Goal: Task Accomplishment & Management: Manage account settings

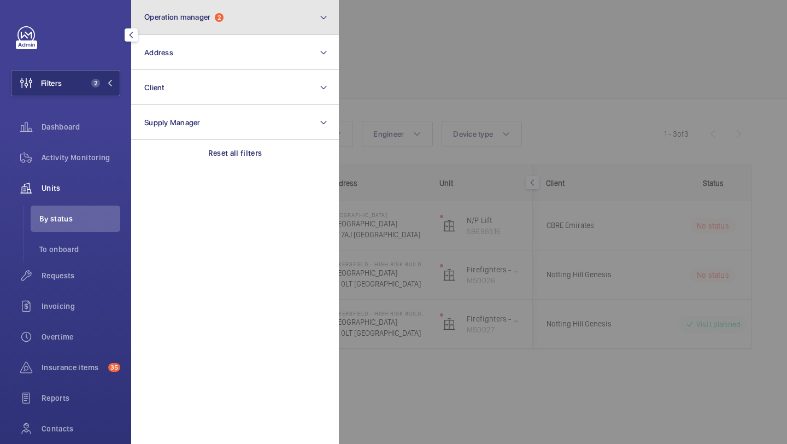
click at [204, 27] on button "Operation manager 2" at bounding box center [235, 17] width 208 height 35
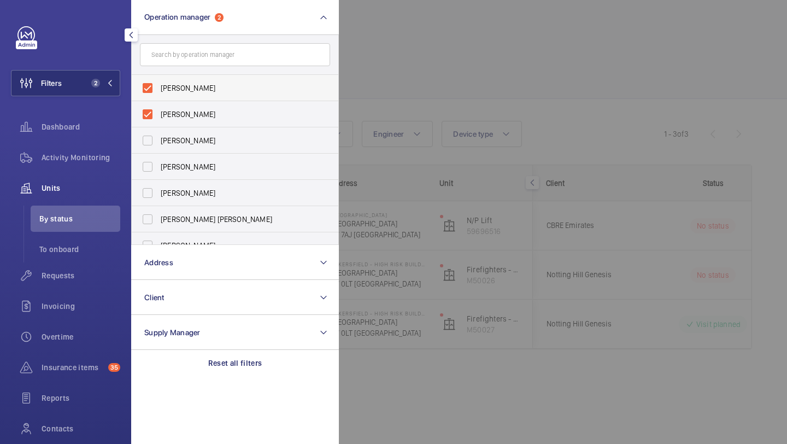
click at [176, 81] on label "[PERSON_NAME]" at bounding box center [227, 88] width 190 height 26
click at [158, 81] on input "[PERSON_NAME]" at bounding box center [148, 88] width 22 height 22
checkbox input "false"
click at [176, 81] on label "Alex Waterman" at bounding box center [227, 88] width 190 height 26
click at [158, 81] on input "Alex Waterman" at bounding box center [148, 88] width 22 height 22
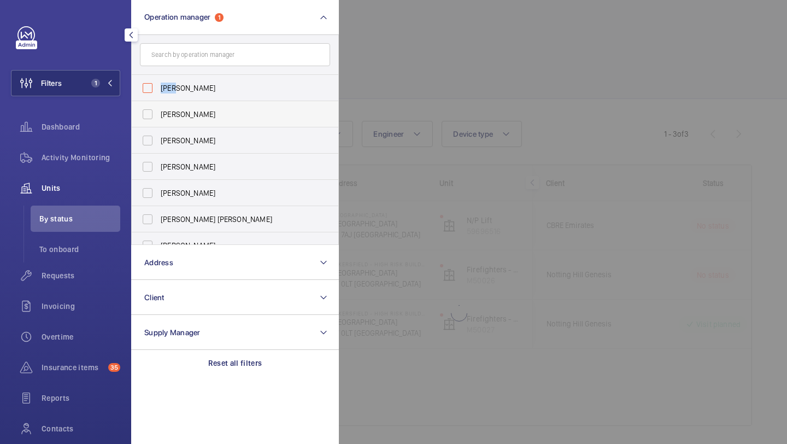
checkbox input "false"
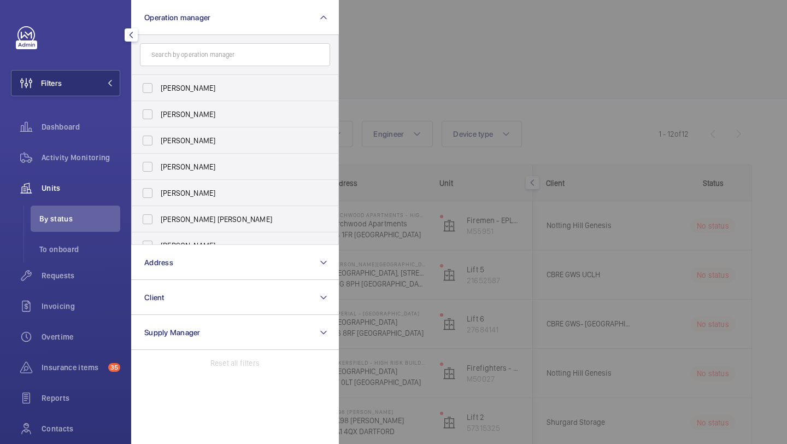
click at [370, 66] on div at bounding box center [732, 222] width 787 height 444
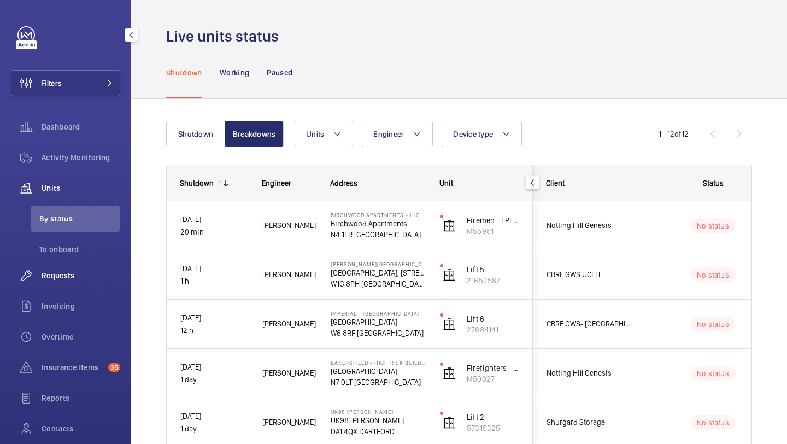
click at [74, 267] on div "Requests" at bounding box center [65, 275] width 109 height 26
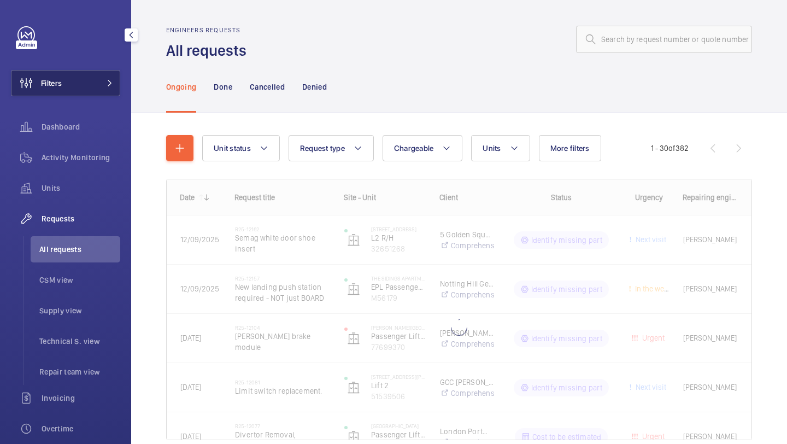
click at [97, 73] on button "Filters" at bounding box center [65, 83] width 109 height 26
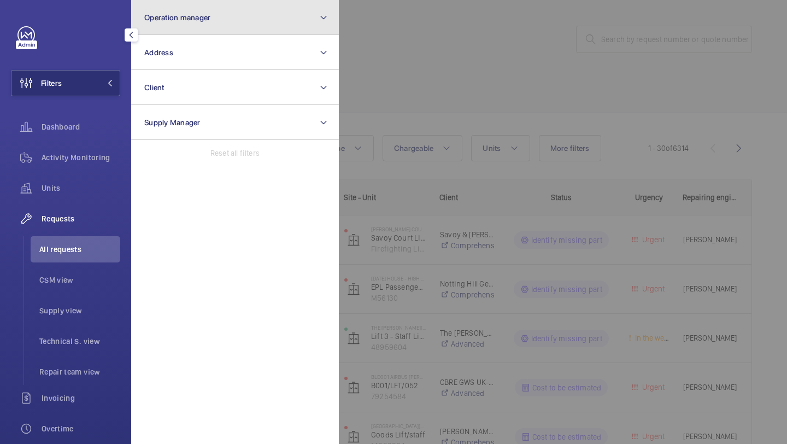
click at [167, 24] on button "Operation manager" at bounding box center [235, 17] width 208 height 35
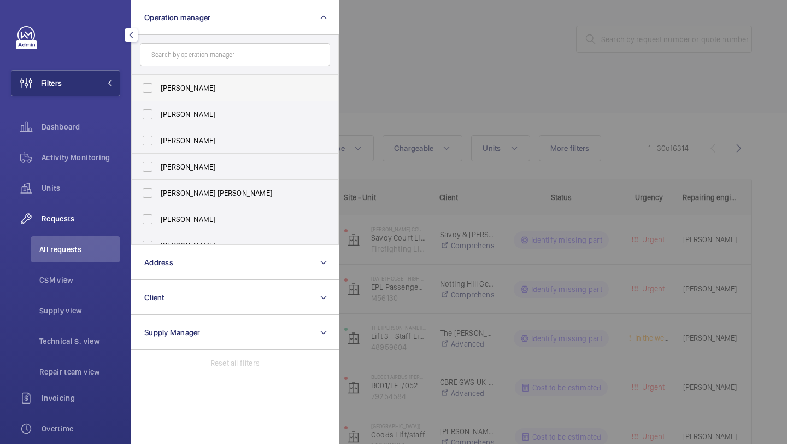
click at [167, 79] on label "[PERSON_NAME]" at bounding box center [227, 88] width 190 height 26
click at [158, 79] on input "[PERSON_NAME]" at bounding box center [148, 88] width 22 height 22
checkbox input "true"
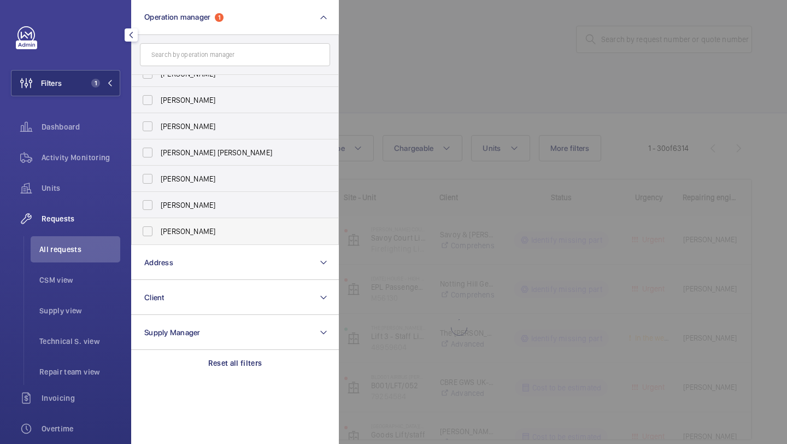
click at [187, 220] on label "Alex Waterman" at bounding box center [227, 231] width 190 height 26
click at [158, 220] on input "Alex Waterman" at bounding box center [148, 231] width 22 height 22
checkbox input "true"
click at [544, 111] on div at bounding box center [732, 222] width 787 height 444
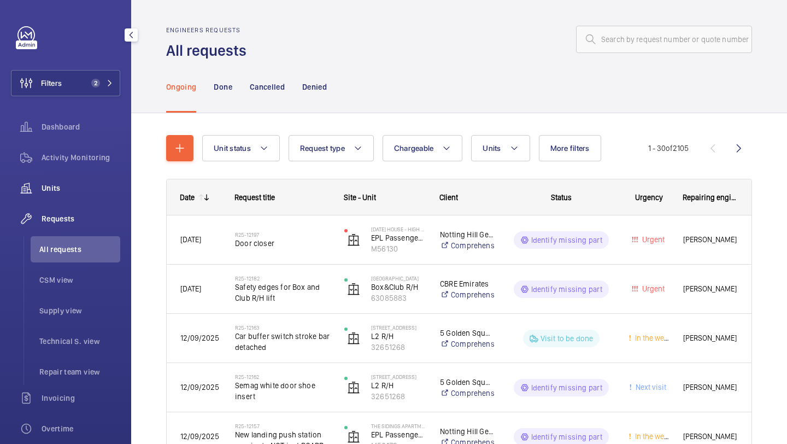
click at [67, 188] on span "Units" at bounding box center [81, 187] width 79 height 11
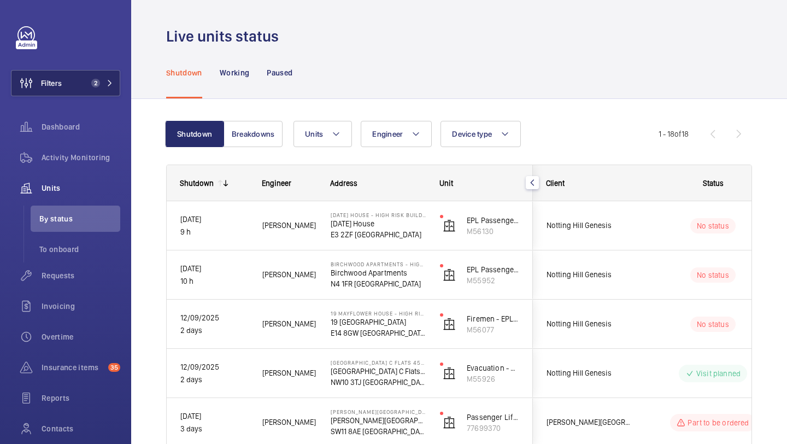
click at [105, 86] on span "2" at bounding box center [100, 83] width 26 height 9
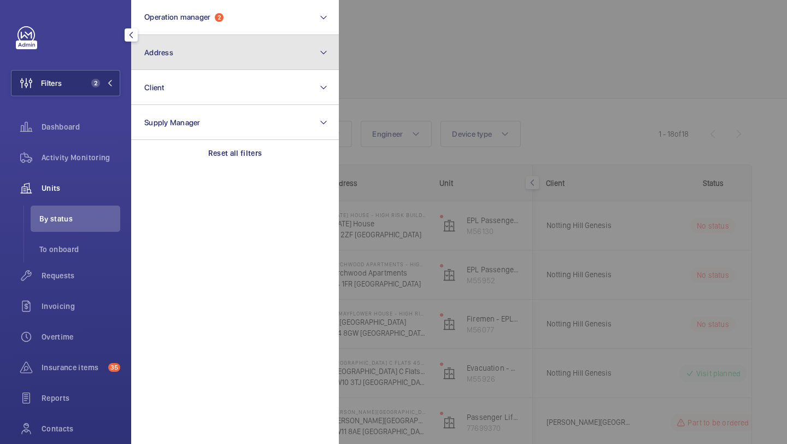
click at [176, 38] on button "Address" at bounding box center [235, 52] width 208 height 35
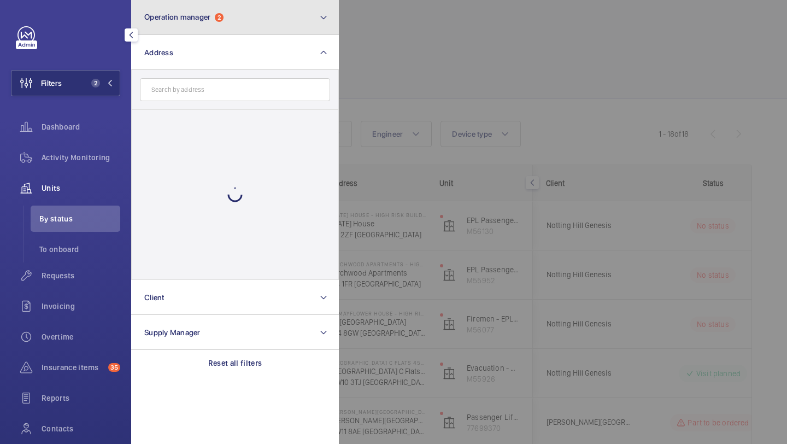
click at [176, 24] on button "Operation manager 2" at bounding box center [235, 17] width 208 height 35
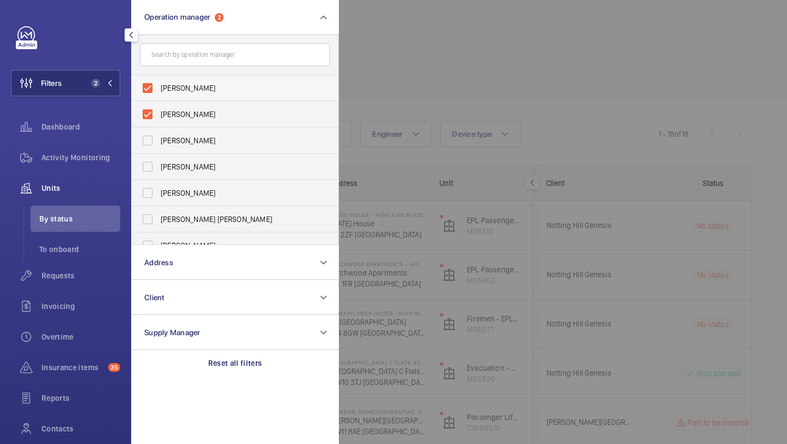
click at [174, 76] on label "[PERSON_NAME]" at bounding box center [227, 88] width 190 height 26
click at [158, 77] on input "[PERSON_NAME]" at bounding box center [148, 88] width 22 height 22
checkbox input "false"
click at [174, 76] on label "Alex Waterman" at bounding box center [227, 88] width 190 height 26
click at [158, 77] on input "Alex Waterman" at bounding box center [148, 88] width 22 height 22
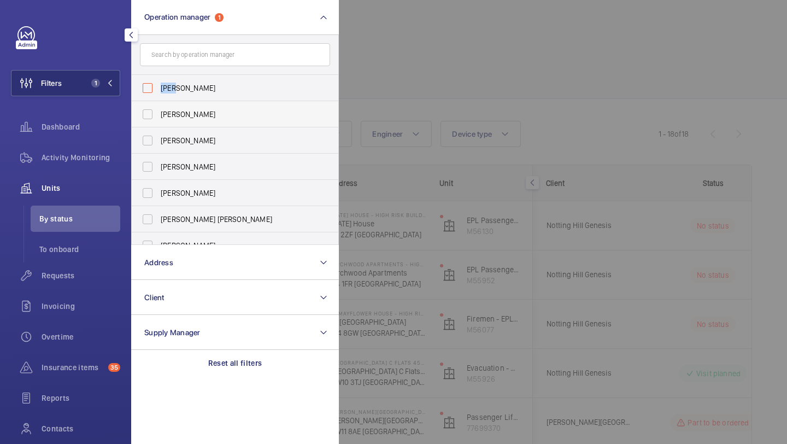
checkbox input "false"
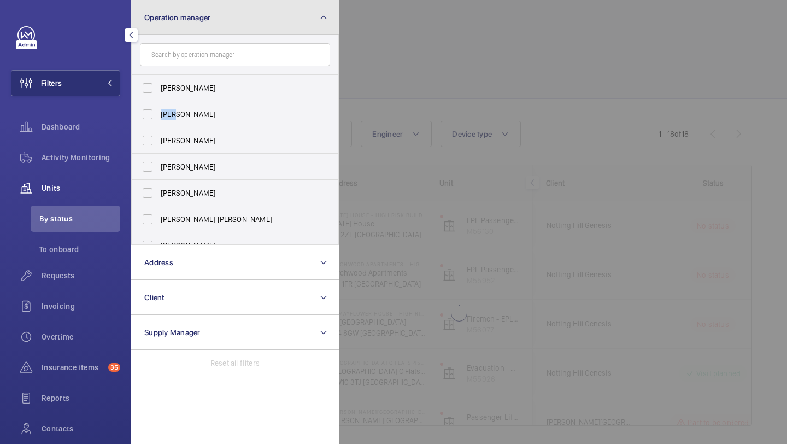
click at [249, 9] on button "Operation manager" at bounding box center [235, 17] width 208 height 35
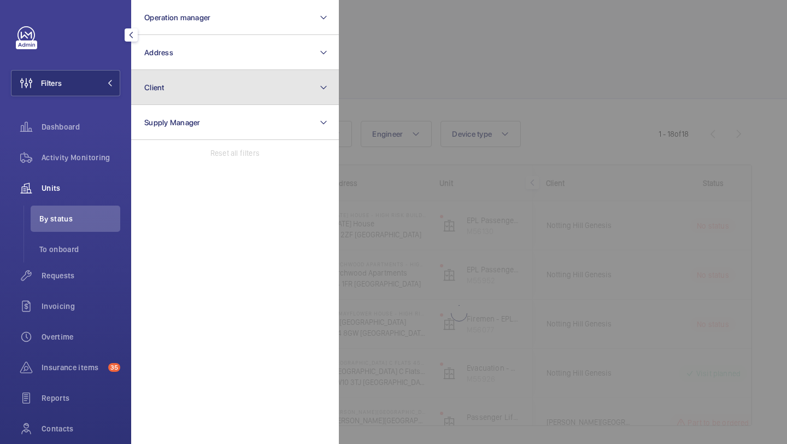
click at [226, 73] on button "Client" at bounding box center [235, 87] width 208 height 35
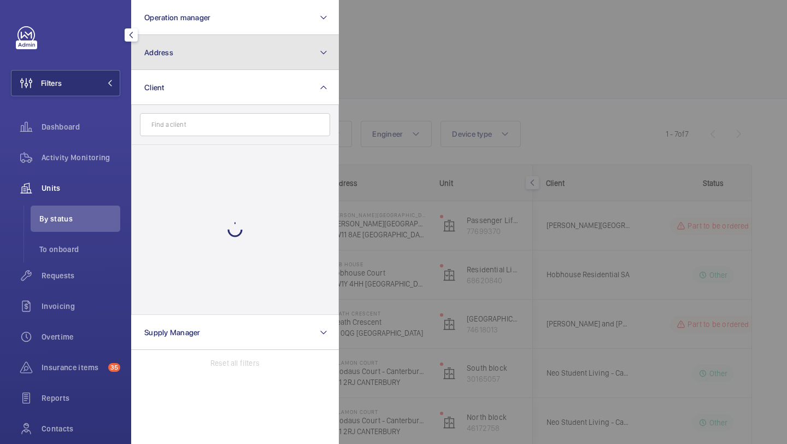
click at [226, 53] on button "Address" at bounding box center [235, 52] width 208 height 35
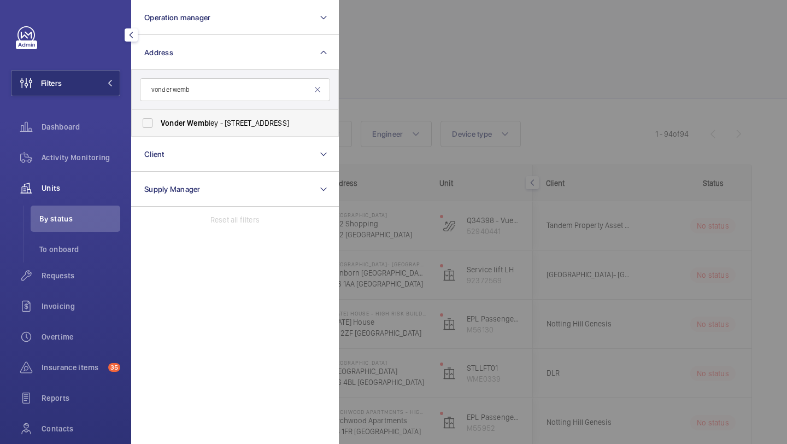
type input "vonder wemb"
click at [235, 122] on span "Vonder Wemb ley - 1a Olympic Way, LONDON HA9 0NE" at bounding box center [236, 122] width 150 height 11
click at [158, 122] on input "Vonder Wemb ley - 1a Olympic Way, LONDON HA9 0NE" at bounding box center [148, 123] width 22 height 22
checkbox input "true"
click at [73, 255] on li "To onboard" at bounding box center [76, 249] width 90 height 26
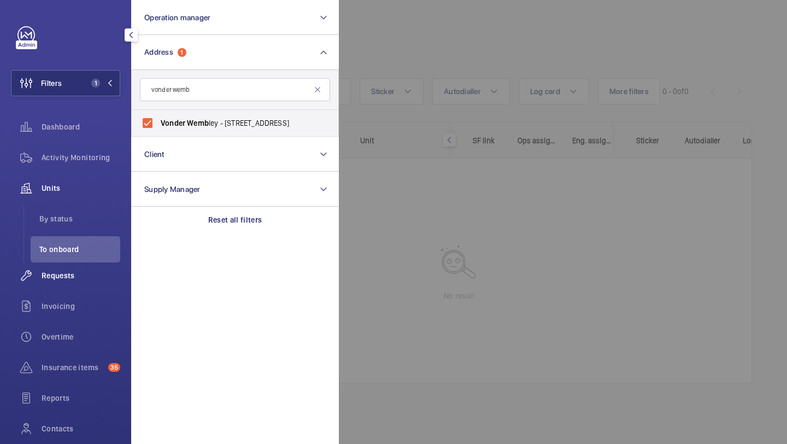
click at [61, 268] on div "Requests" at bounding box center [65, 275] width 109 height 26
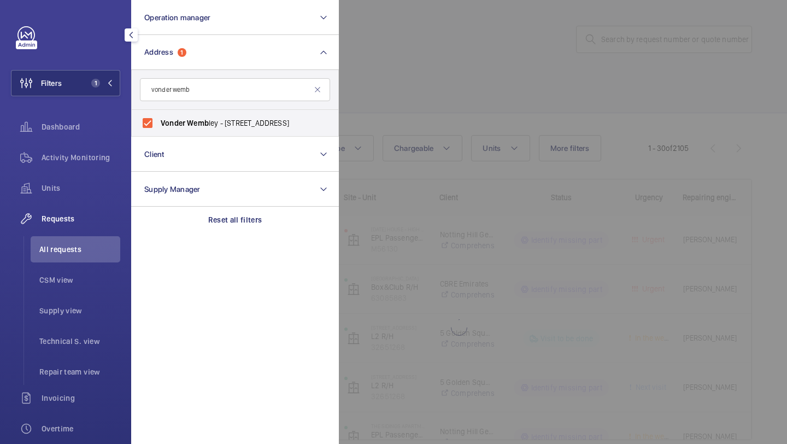
click at [512, 115] on div at bounding box center [732, 222] width 787 height 444
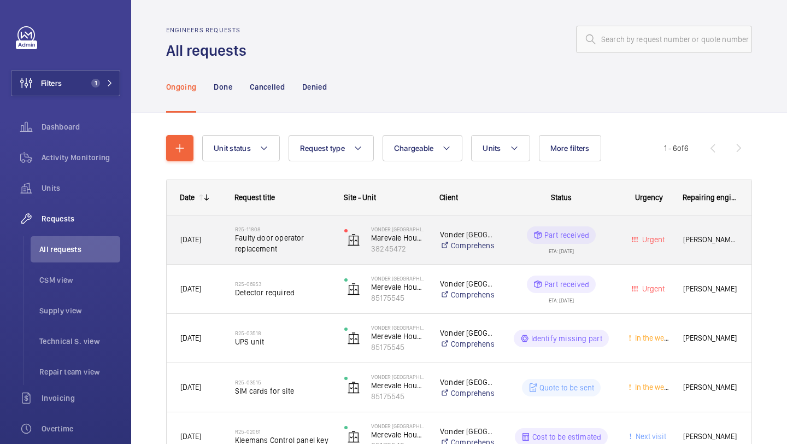
click at [306, 235] on span "Faulty door operator replacement" at bounding box center [282, 243] width 95 height 22
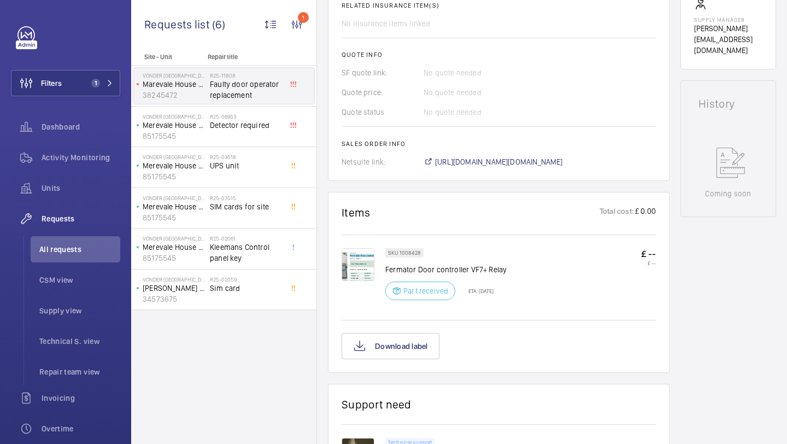
scroll to position [533, 0]
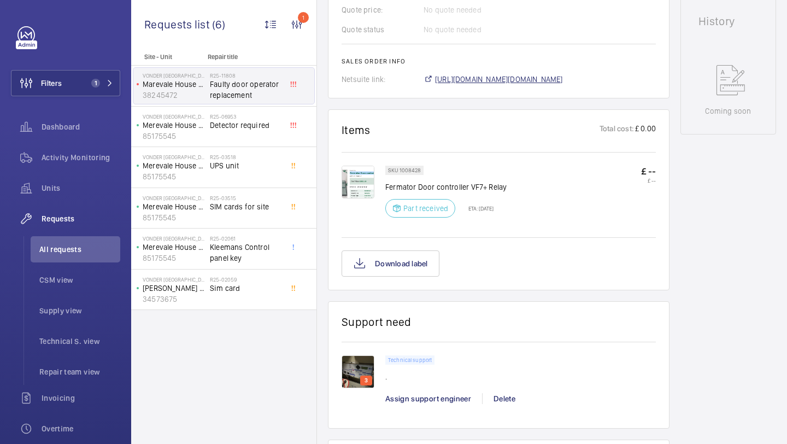
click at [462, 79] on span "https://6461500.app.netsuite.com/app/accounting/transactions/salesord.nl?id=298…" at bounding box center [499, 79] width 128 height 11
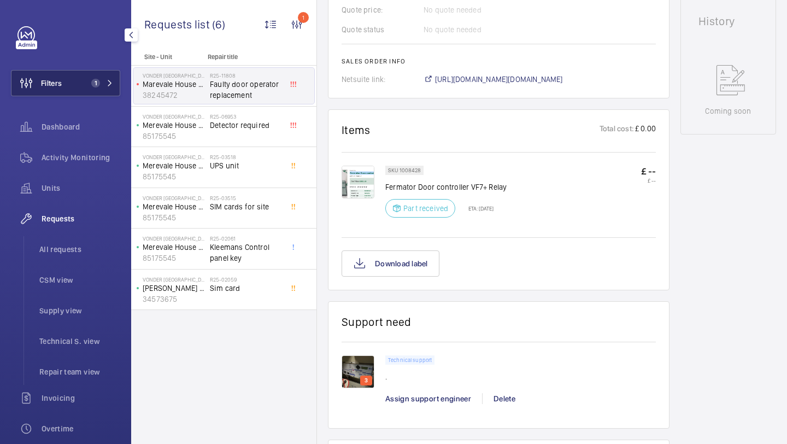
click at [89, 85] on span "1" at bounding box center [93, 83] width 13 height 9
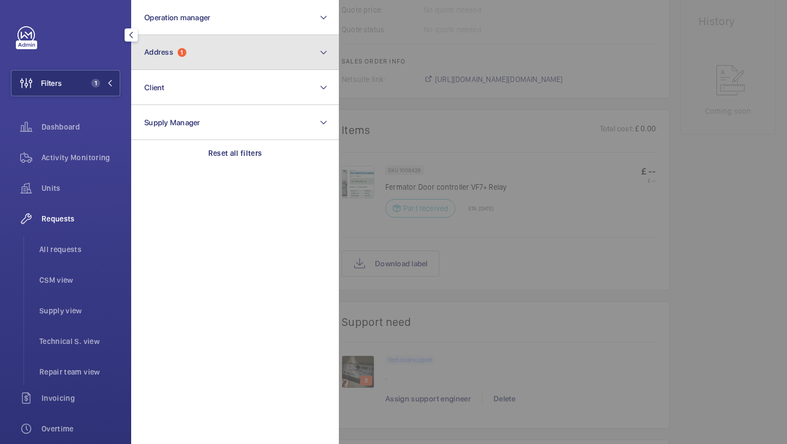
click at [210, 54] on button "Address 1" at bounding box center [235, 52] width 208 height 35
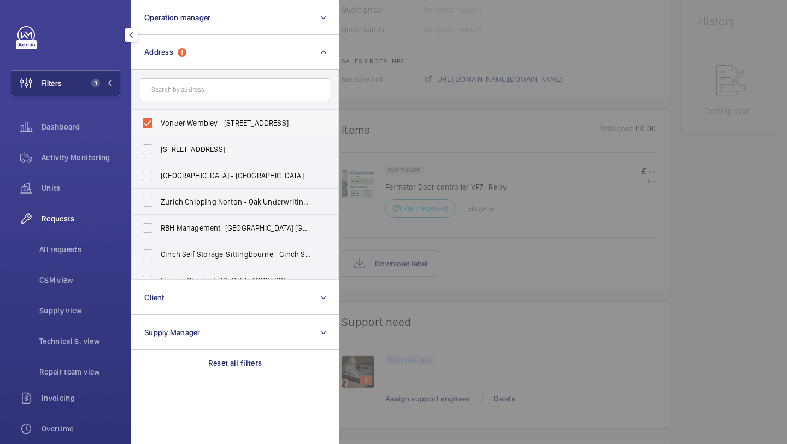
click at [196, 119] on span "Vonder Wembley - 1a Olympic Way, LONDON HA9 0NE" at bounding box center [236, 122] width 150 height 11
click at [158, 119] on input "Vonder Wembley - 1a Olympic Way, LONDON HA9 0NE" at bounding box center [148, 123] width 22 height 22
checkbox input "false"
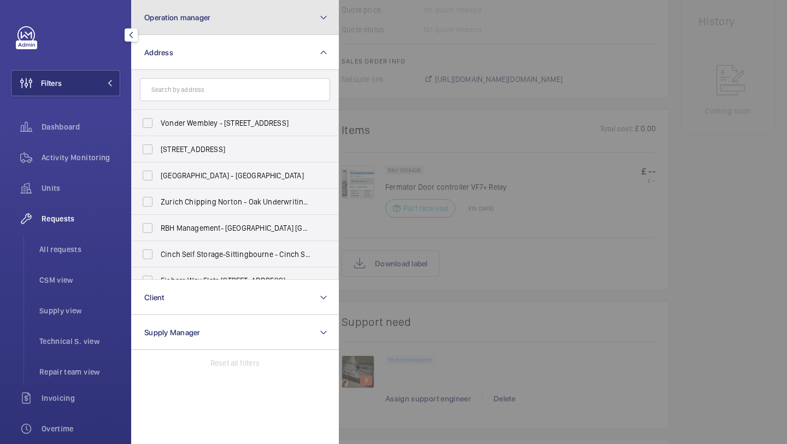
click at [214, 33] on button "Operation manager" at bounding box center [235, 17] width 208 height 35
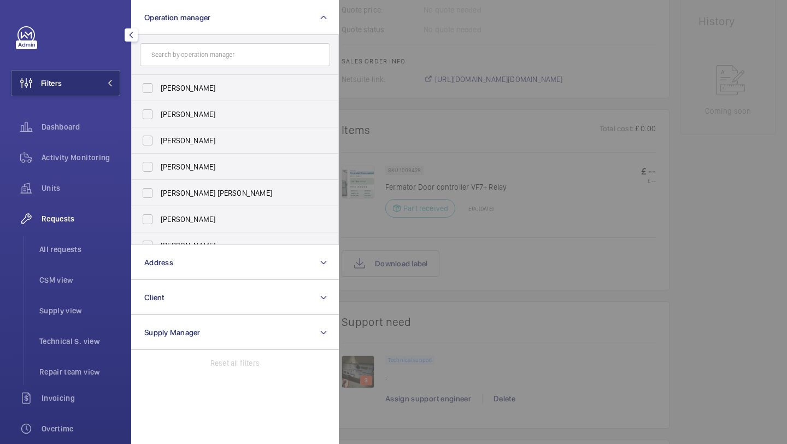
click at [199, 73] on form at bounding box center [235, 55] width 206 height 40
click at [199, 96] on label "[PERSON_NAME]" at bounding box center [227, 88] width 190 height 26
click at [158, 96] on input "[PERSON_NAME]" at bounding box center [148, 88] width 22 height 22
checkbox input "true"
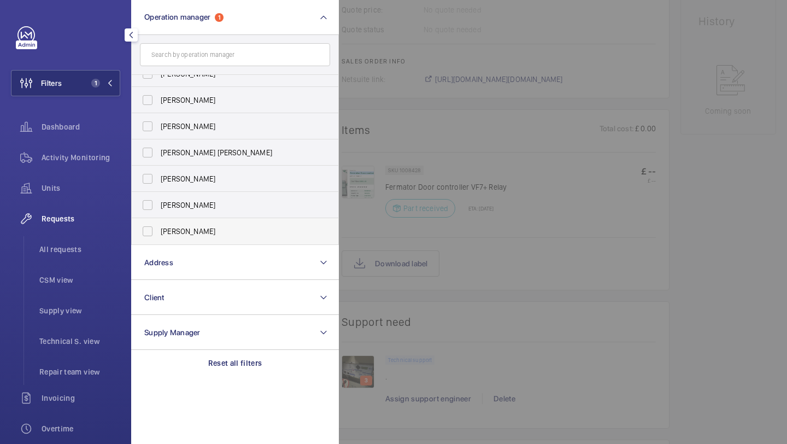
click at [213, 240] on label "Alex Waterman" at bounding box center [227, 231] width 190 height 26
click at [158, 240] on input "Alex Waterman" at bounding box center [148, 231] width 22 height 22
checkbox input "true"
click at [73, 184] on span "Units" at bounding box center [81, 187] width 79 height 11
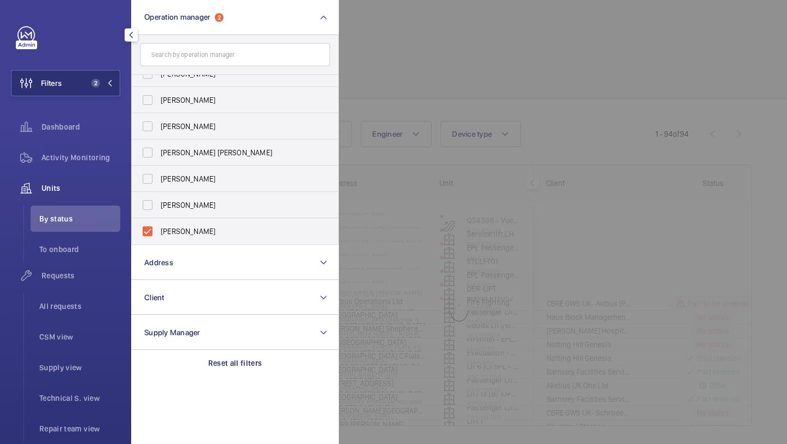
click at [530, 73] on div at bounding box center [732, 222] width 787 height 444
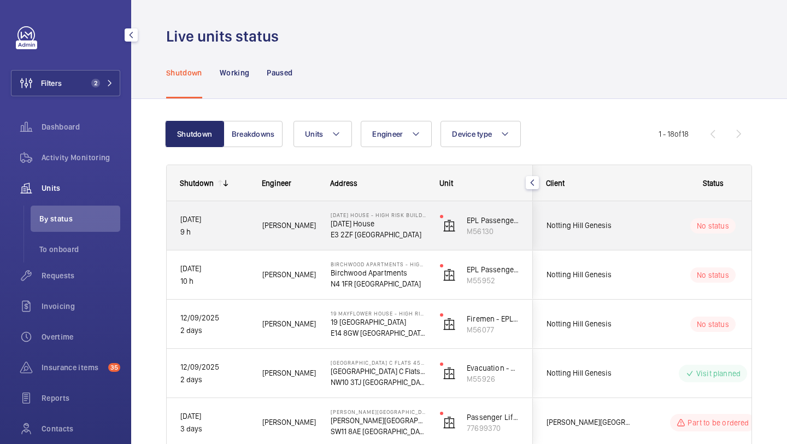
click at [632, 218] on div "No status" at bounding box center [705, 225] width 149 height 37
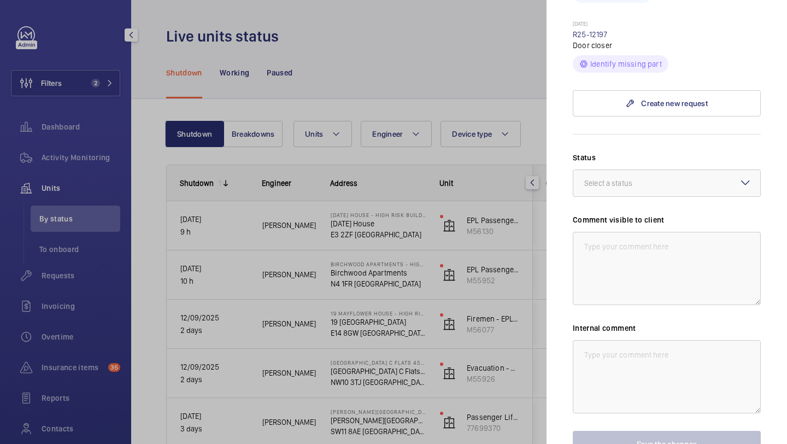
scroll to position [228, 0]
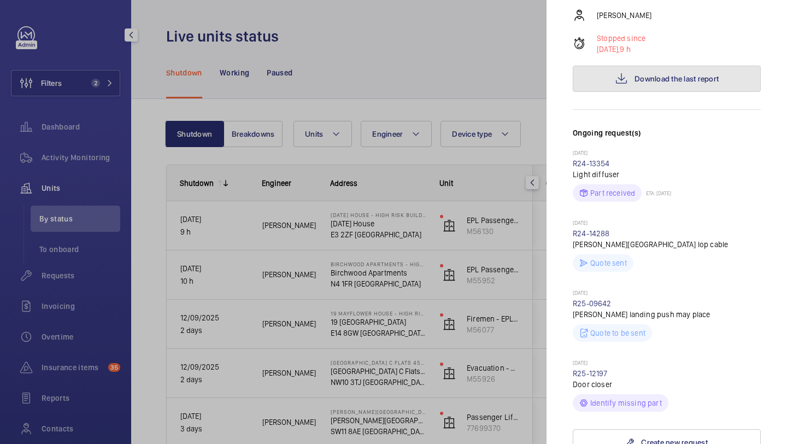
click at [652, 67] on button "Download the last report" at bounding box center [666, 79] width 188 height 26
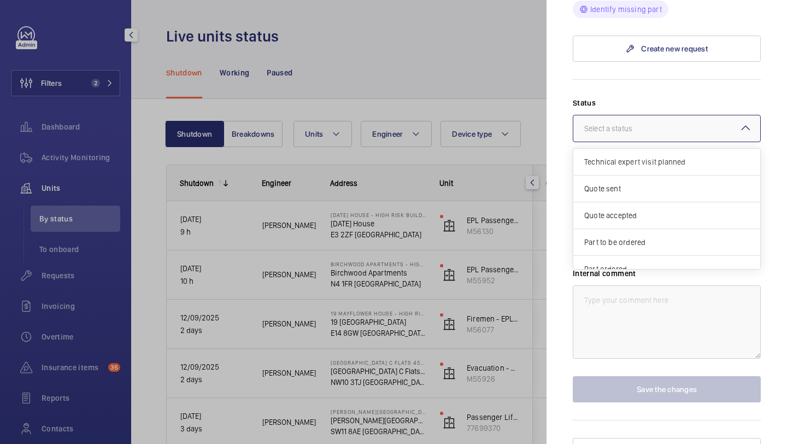
click at [641, 123] on div "Select a status" at bounding box center [621, 128] width 75 height 11
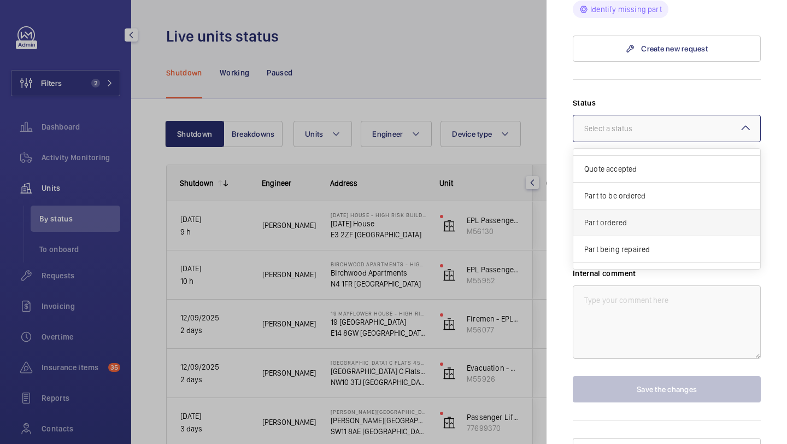
click at [639, 209] on div "Part ordered" at bounding box center [666, 222] width 187 height 27
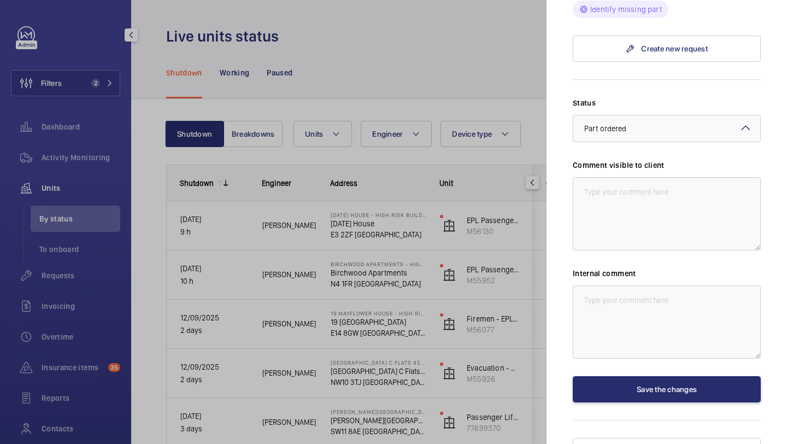
click at [631, 118] on div at bounding box center [666, 128] width 187 height 26
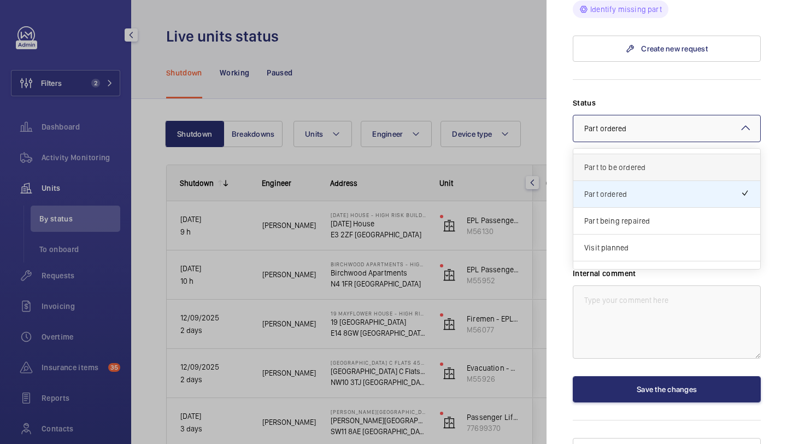
click at [633, 162] on span "Part to be ordered" at bounding box center [666, 167] width 165 height 11
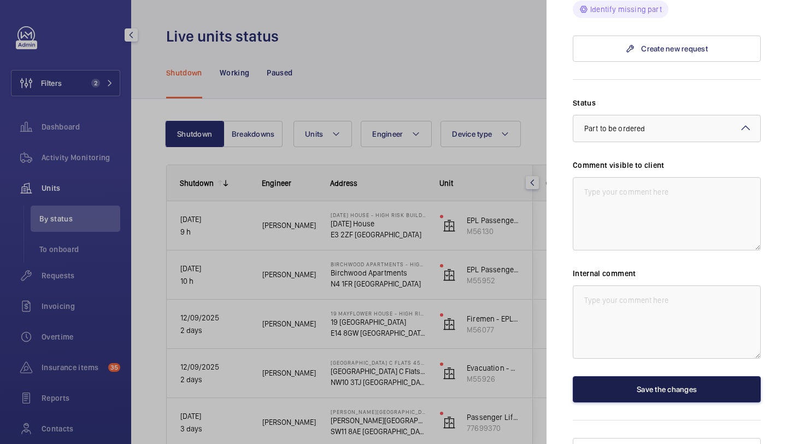
click at [658, 376] on button "Save the changes" at bounding box center [666, 389] width 188 height 26
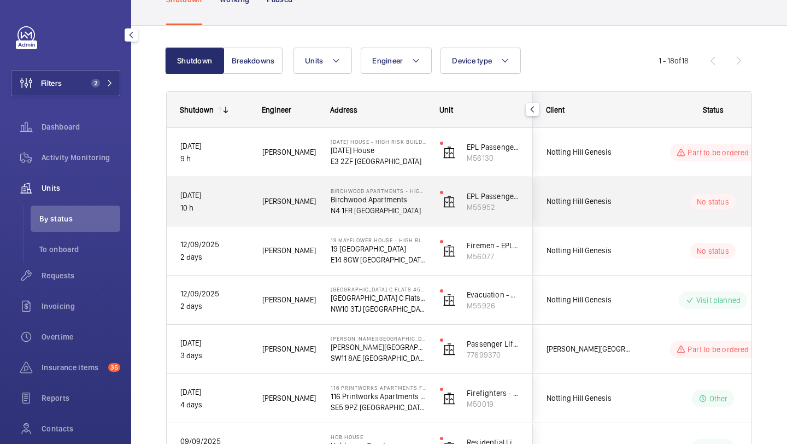
scroll to position [74, 0]
click at [601, 162] on div "Notting Hill Genesis" at bounding box center [581, 151] width 97 height 34
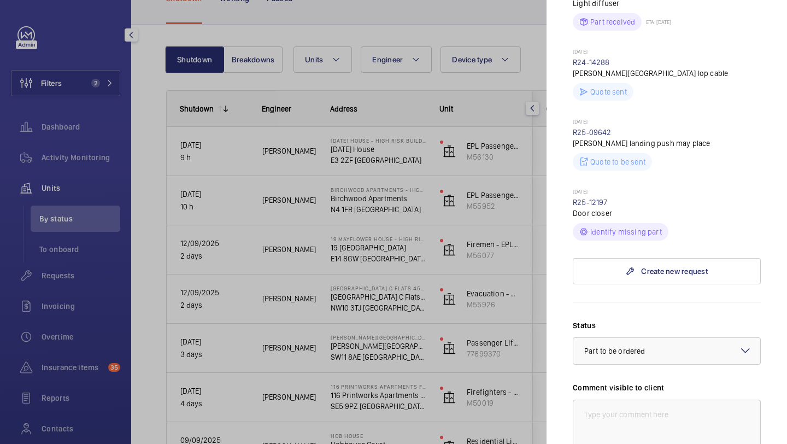
scroll to position [497, 0]
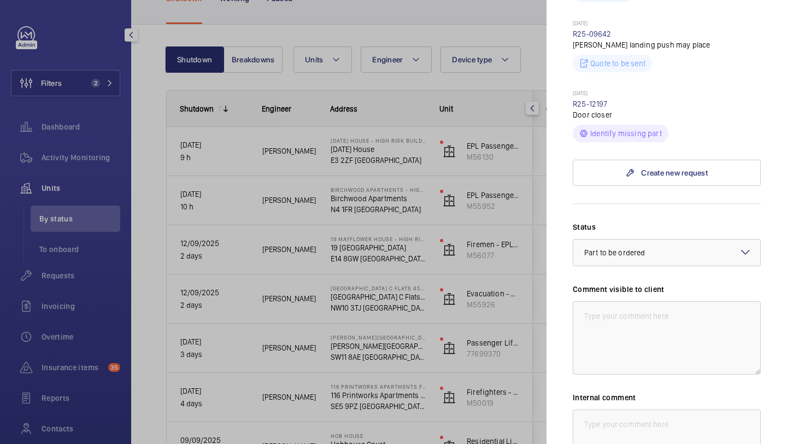
click at [615, 262] on div "Status Select a status × Part to be ordered × Comment visible to client Interna…" at bounding box center [666, 373] width 188 height 305
click at [609, 301] on textarea at bounding box center [666, 337] width 188 height 73
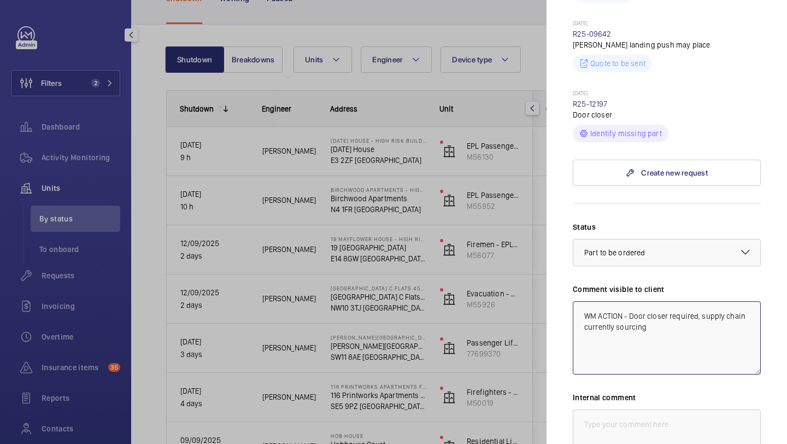
click at [624, 301] on textarea "WM ACTION - Door closer required, supply chain currently sourcing" at bounding box center [666, 337] width 188 height 73
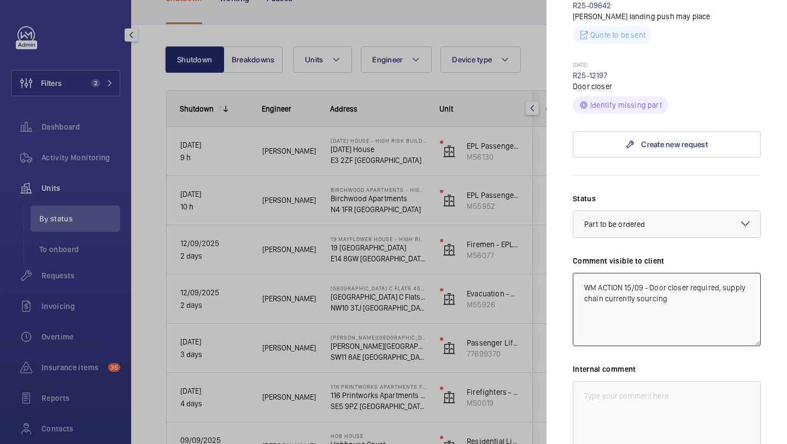
scroll to position [529, 0]
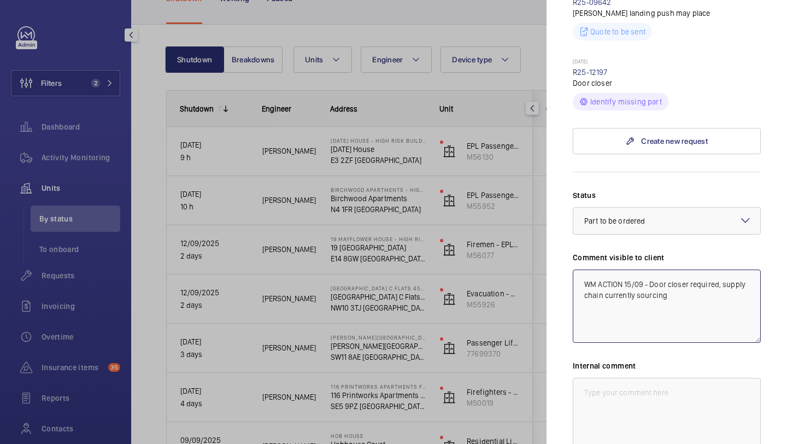
drag, startPoint x: 675, startPoint y: 282, endPoint x: 565, endPoint y: 256, distance: 112.8
click at [565, 256] on mat-sidenav "Stopped unit 3 May House - High Risk Building 3 May House E3 2ZF LONDON Notting…" at bounding box center [666, 222] width 240 height 444
type textarea "WM ACTION 15/09 - Door closer required, supply chain currently sourcing"
click at [621, 382] on textarea at bounding box center [666, 413] width 188 height 73
paste textarea "WM ACTION 15/09 - Door closer required, supply chain currently sourcing"
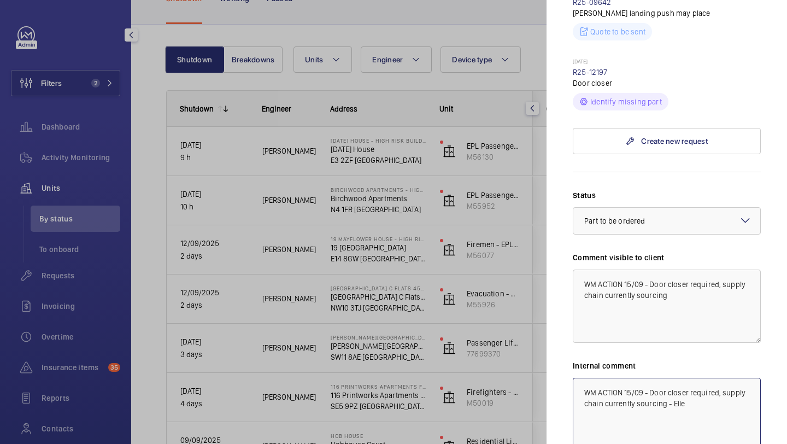
scroll to position [621, 0]
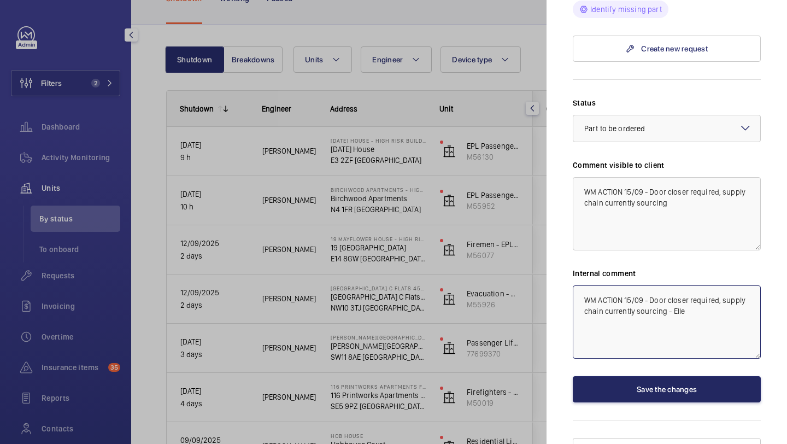
type textarea "WM ACTION 15/09 - Door closer required, supply chain currently sourcing - Elle"
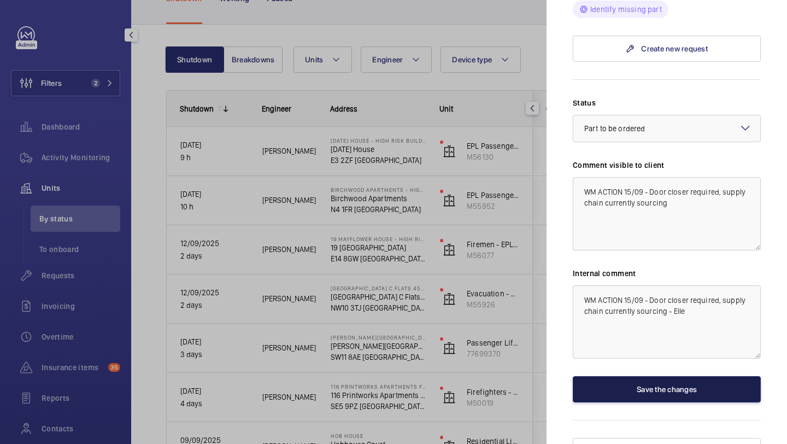
click at [640, 376] on button "Save the changes" at bounding box center [666, 389] width 188 height 26
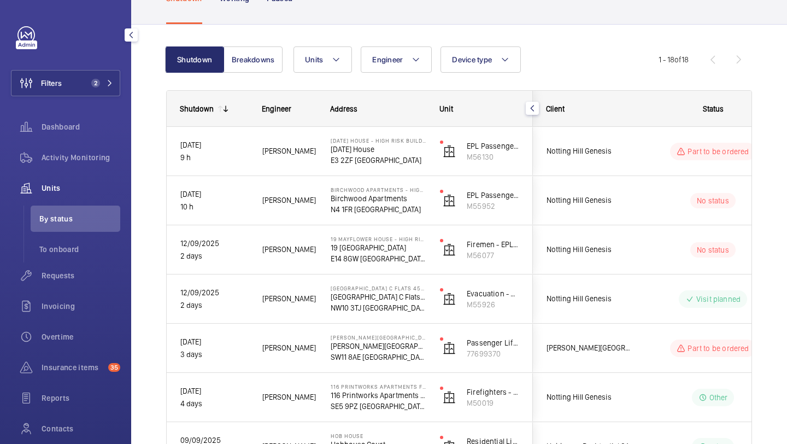
scroll to position [0, 0]
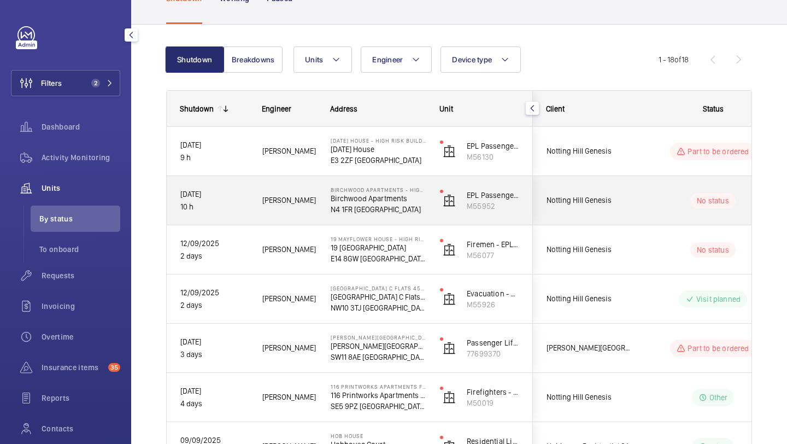
click at [623, 181] on div "Notting Hill Genesis" at bounding box center [582, 200] width 98 height 49
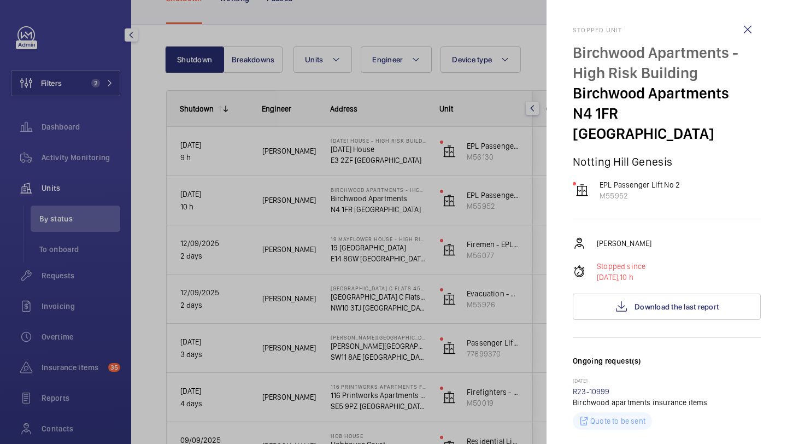
click at [534, 160] on div at bounding box center [393, 222] width 787 height 444
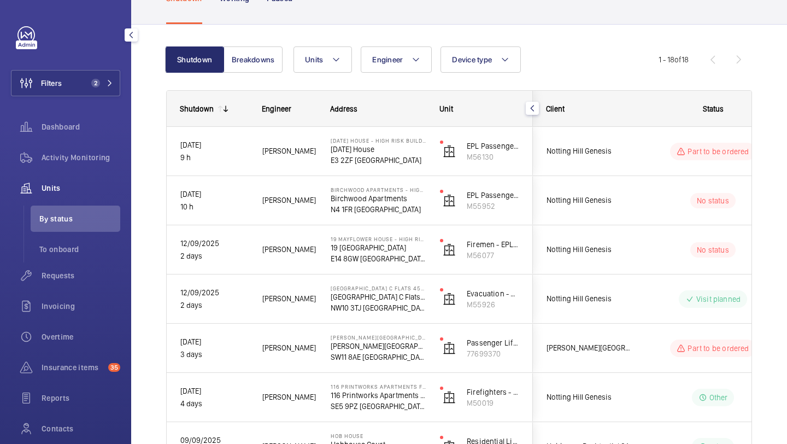
click at [599, 158] on mat-sidenav-container "Filters 2 Dashboard Activity Monitoring Units By status To onboard Requests Inv…" at bounding box center [393, 222] width 787 height 444
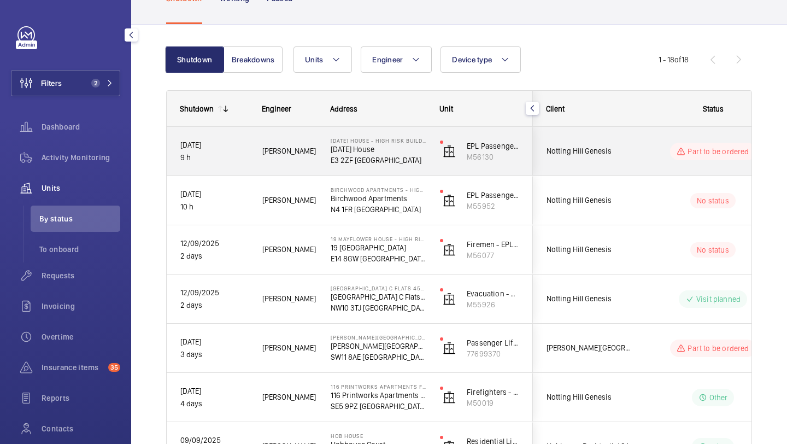
click at [599, 158] on div "Notting Hill Genesis" at bounding box center [581, 151] width 97 height 34
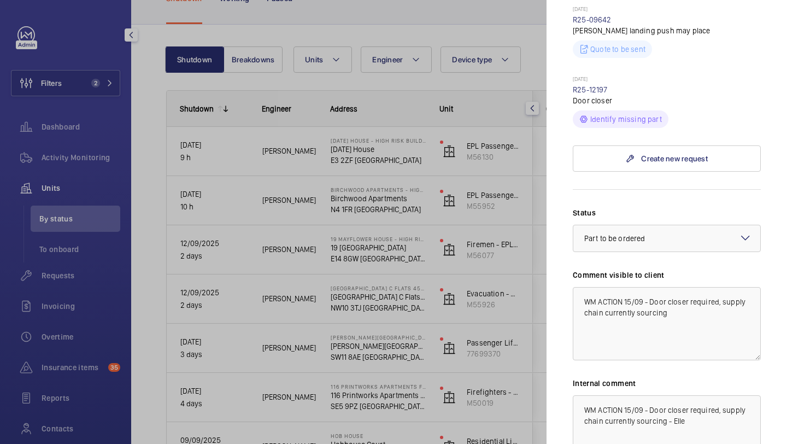
scroll to position [568, 0]
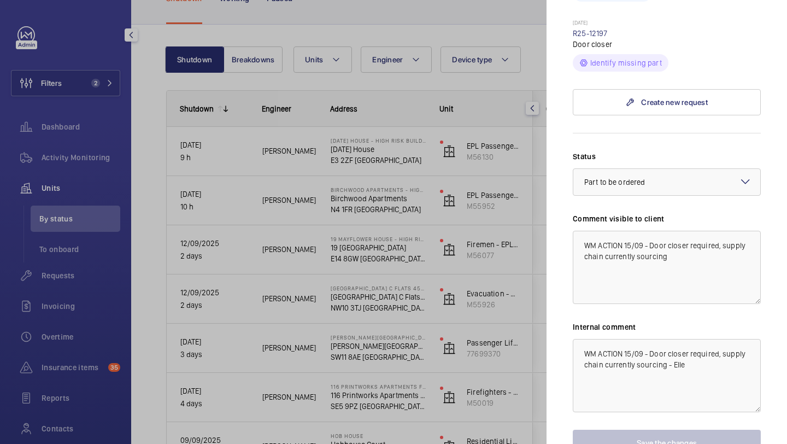
click at [532, 182] on div at bounding box center [393, 222] width 787 height 444
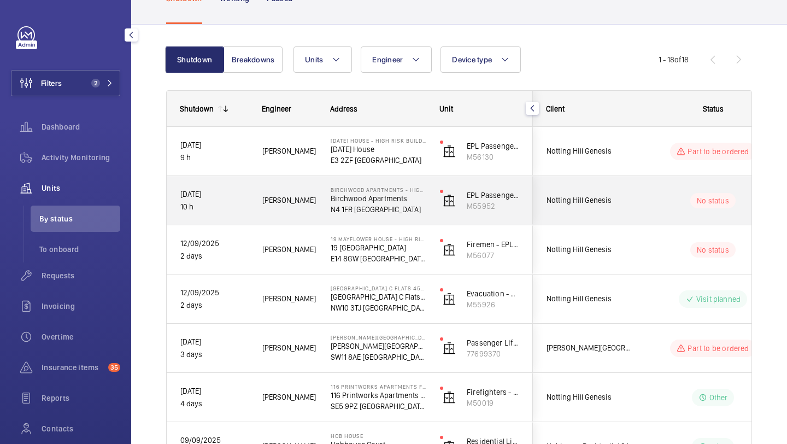
click at [589, 204] on span "Notting Hill Genesis" at bounding box center [588, 200] width 84 height 13
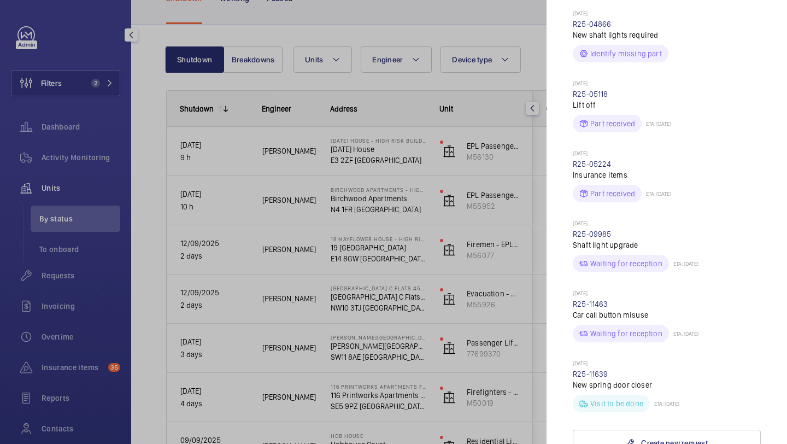
scroll to position [150, 0]
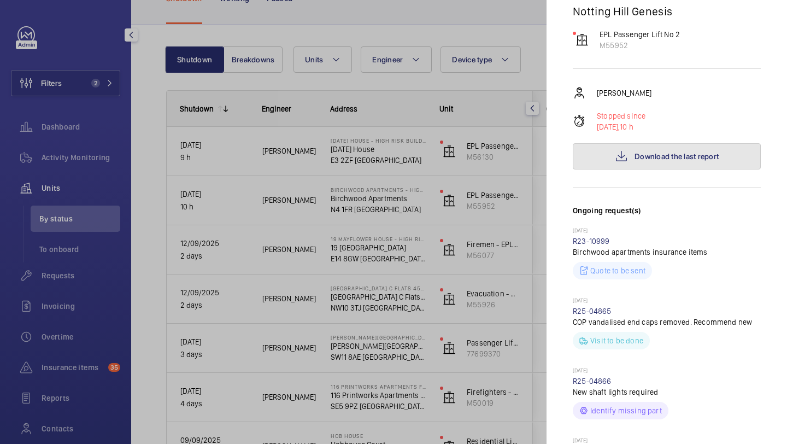
click at [646, 152] on span "Download the last report" at bounding box center [676, 156] width 84 height 9
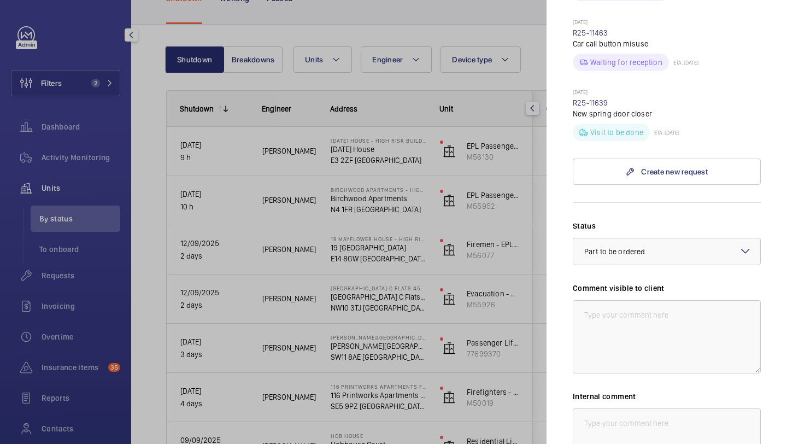
scroll to position [898, 0]
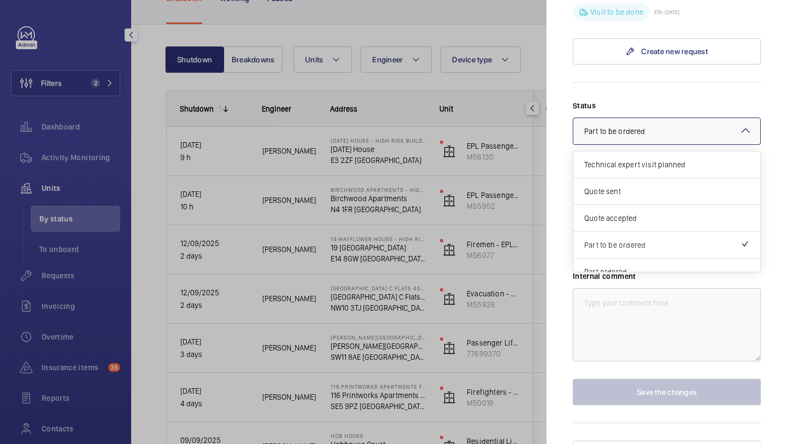
click at [660, 126] on div "× Part to be ordered" at bounding box center [628, 131] width 88 height 11
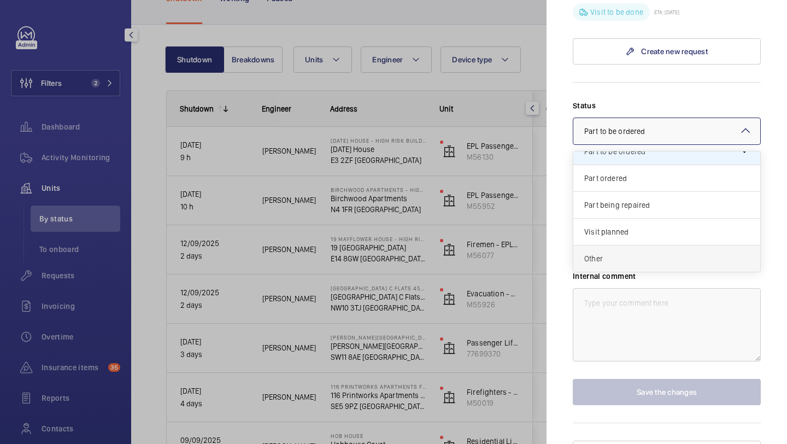
click at [647, 253] on span "Other" at bounding box center [666, 258] width 165 height 11
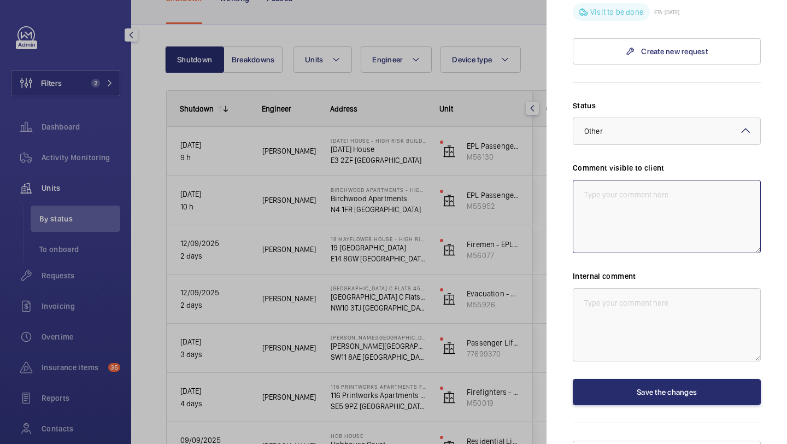
click at [642, 204] on textarea at bounding box center [666, 216] width 188 height 73
drag, startPoint x: 744, startPoint y: 174, endPoint x: 583, endPoint y: 172, distance: 161.2
click at [583, 180] on textarea "WM ACTION 15.09 - Follow up required, ETA TBC." at bounding box center [666, 216] width 188 height 73
type textarea "WM ACTION 15.09 - Follow up required, ETA TBC."
click at [598, 270] on div "Internal comment" at bounding box center [666, 315] width 188 height 91
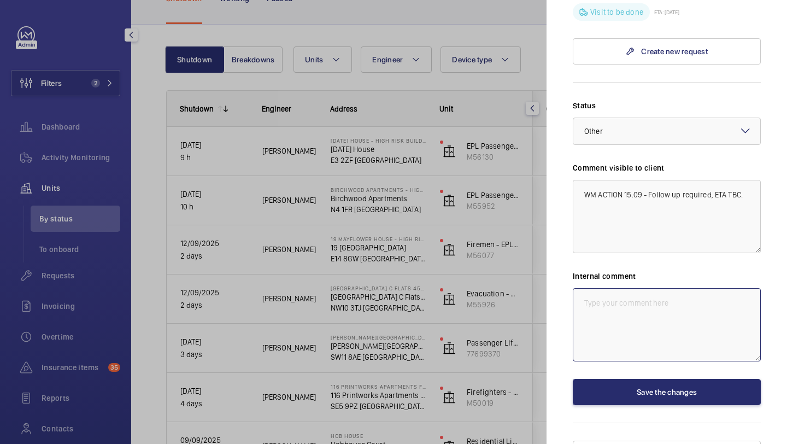
click at [598, 288] on textarea at bounding box center [666, 324] width 188 height 73
paste textarea "WM ACTION 15.09 - Follow up required, ETA TBC."
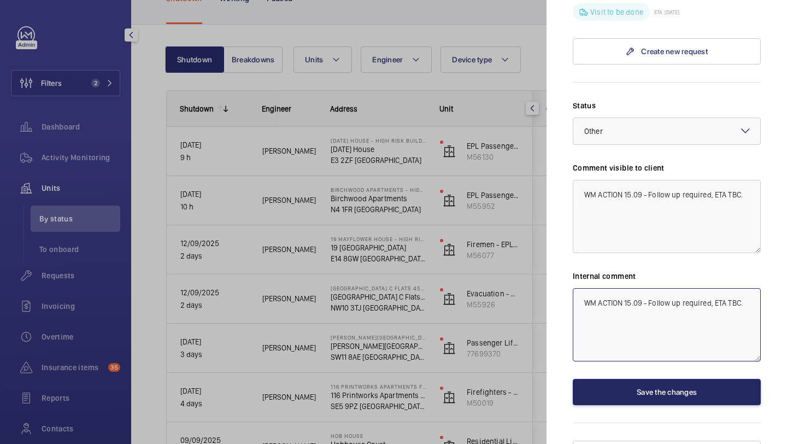
type textarea "WM ACTION 15.09 - Follow up required, ETA TBC."
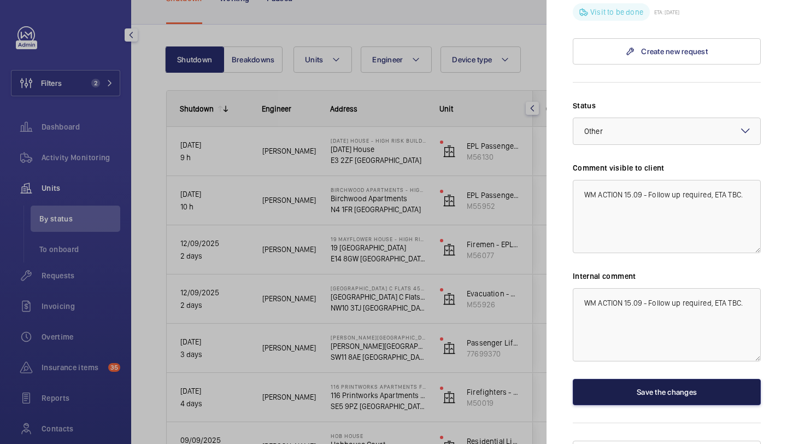
click at [626, 379] on button "Save the changes" at bounding box center [666, 392] width 188 height 26
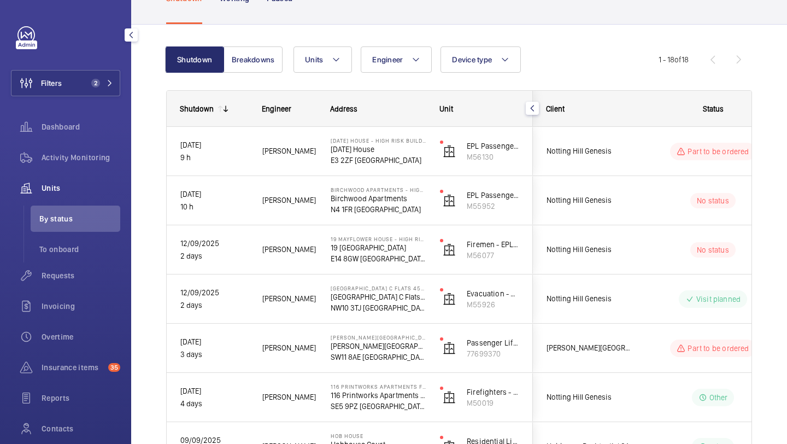
scroll to position [0, 0]
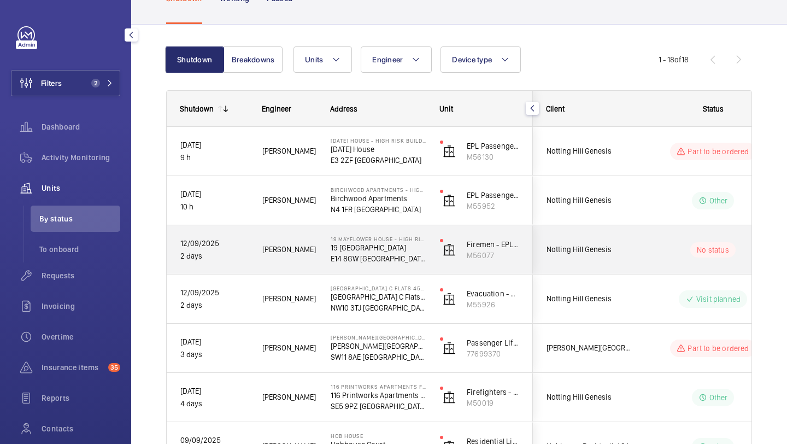
click at [619, 252] on span "Notting Hill Genesis" at bounding box center [588, 249] width 84 height 13
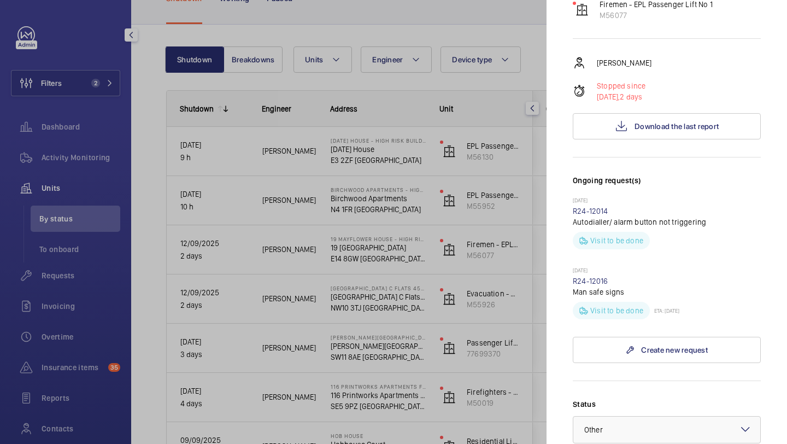
scroll to position [37, 0]
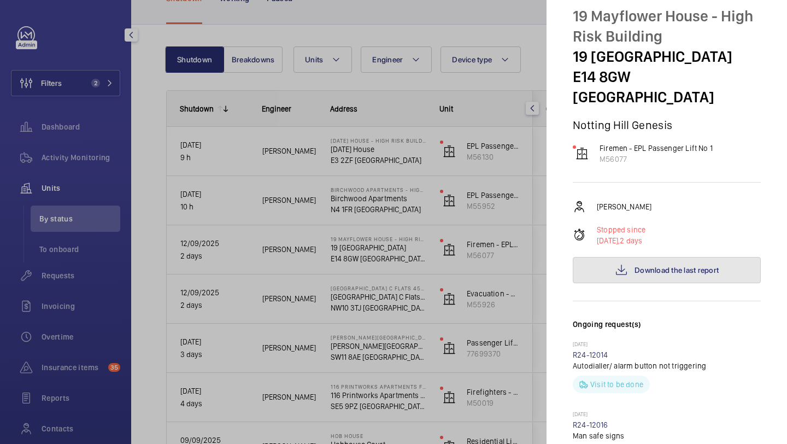
click at [629, 257] on button "Download the last report" at bounding box center [666, 270] width 188 height 26
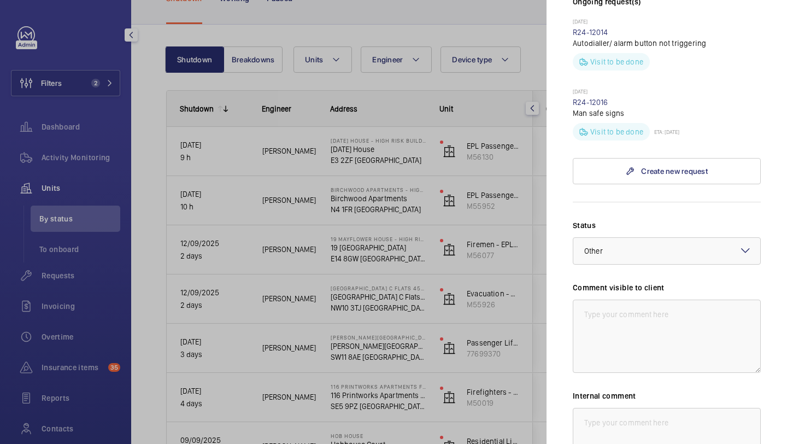
scroll to position [355, 0]
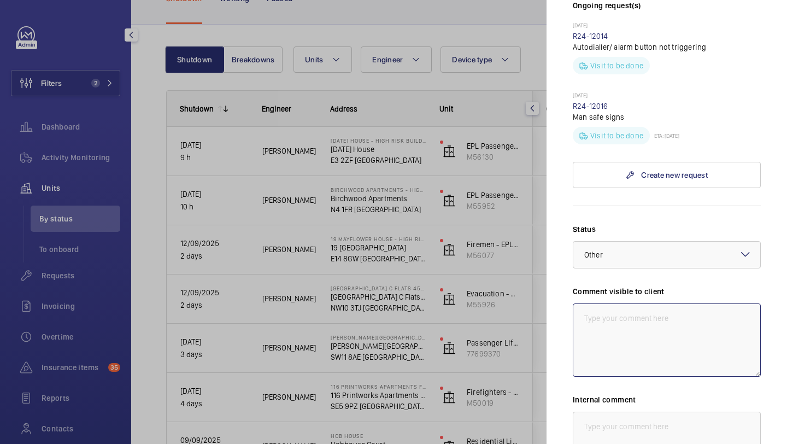
click at [606, 304] on textarea at bounding box center [666, 339] width 188 height 73
drag, startPoint x: 722, startPoint y: 297, endPoint x: 569, endPoint y: 297, distance: 152.4
click at [569, 297] on mat-sidenav "Stopped unit 19 Mayflower House - High Risk Building 19 Mayflower House E14 8GW…" at bounding box center [666, 222] width 240 height 444
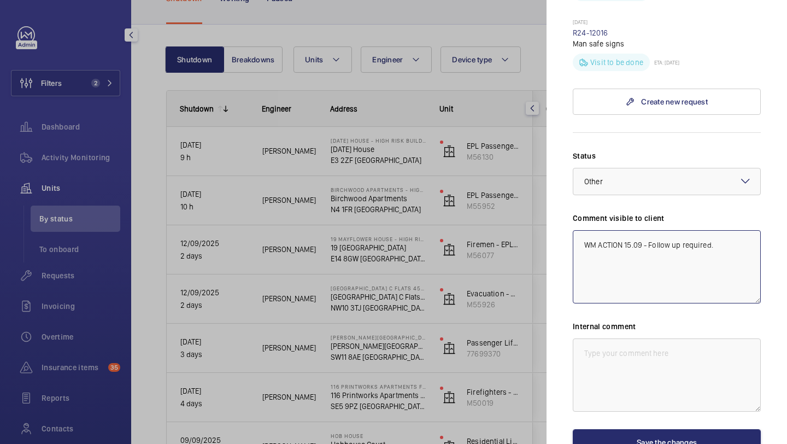
scroll to position [481, 0]
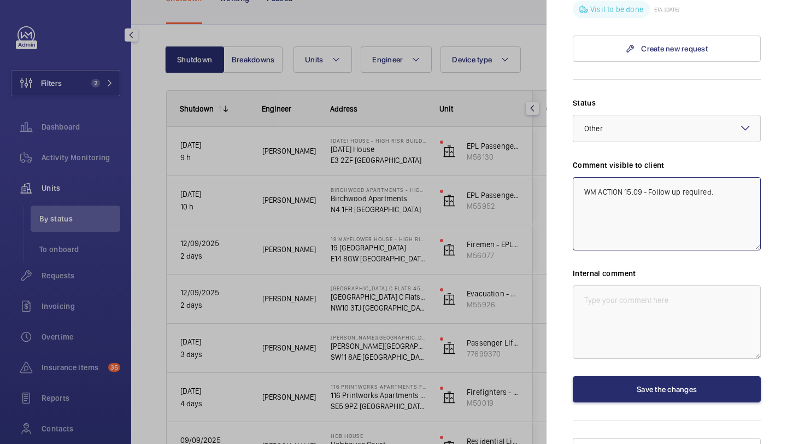
type textarea "WM ACTION 15.09 - Follow up required."
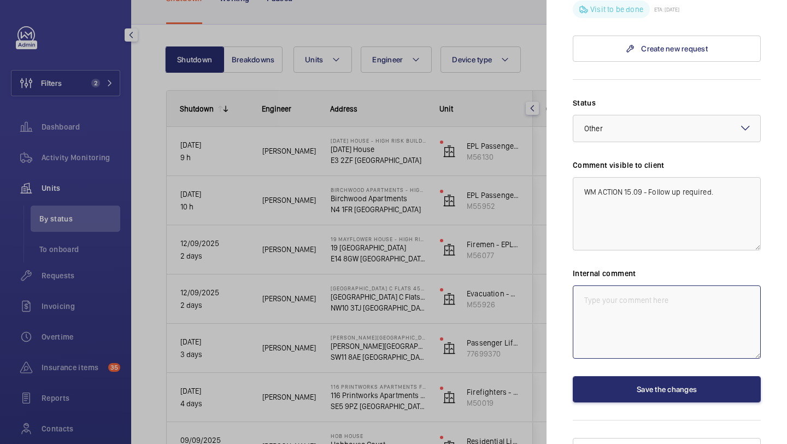
click at [619, 302] on textarea at bounding box center [666, 321] width 188 height 73
paste textarea "WM ACTION 15.09 - Follow up required."
type textarea "WM ACTION 15.09 - Follow up required, ETA TBC"
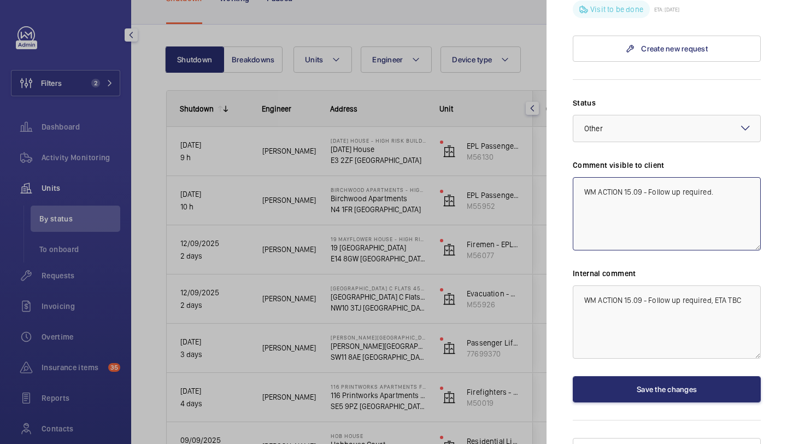
click at [712, 177] on textarea "WM ACTION 15.09 - Follow up required." at bounding box center [666, 213] width 188 height 73
type textarea "WM ACTION 15.09 - Follow up required, ETA TBC,"
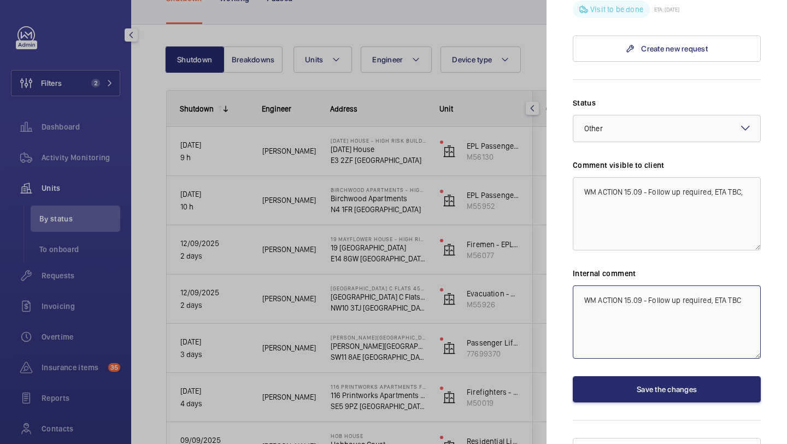
click at [748, 285] on textarea "WM ACTION 15.09 - Follow up required, ETA TBC" at bounding box center [666, 321] width 188 height 73
type textarea "WM ACTION 15.09 - Follow up required, ETA TBC."
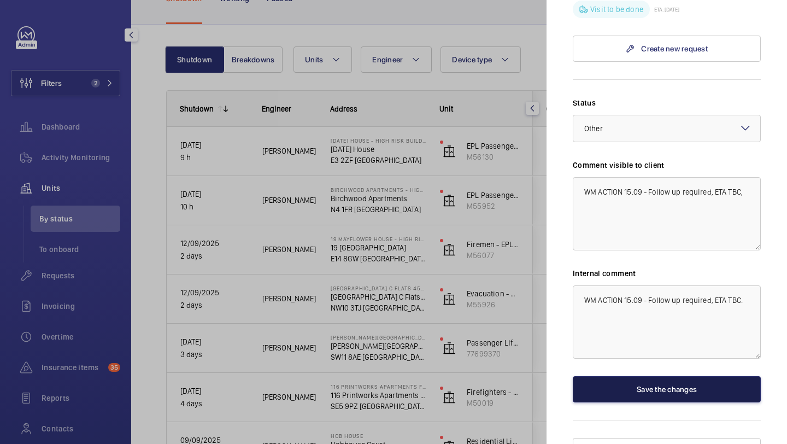
click at [686, 376] on button "Save the changes" at bounding box center [666, 389] width 188 height 26
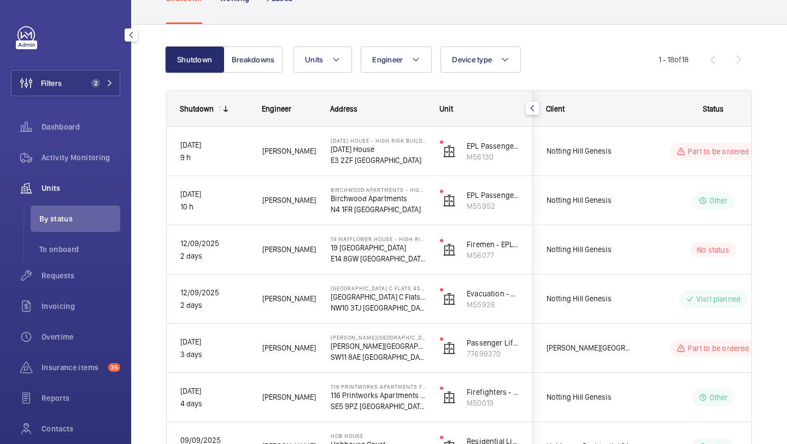
scroll to position [0, 0]
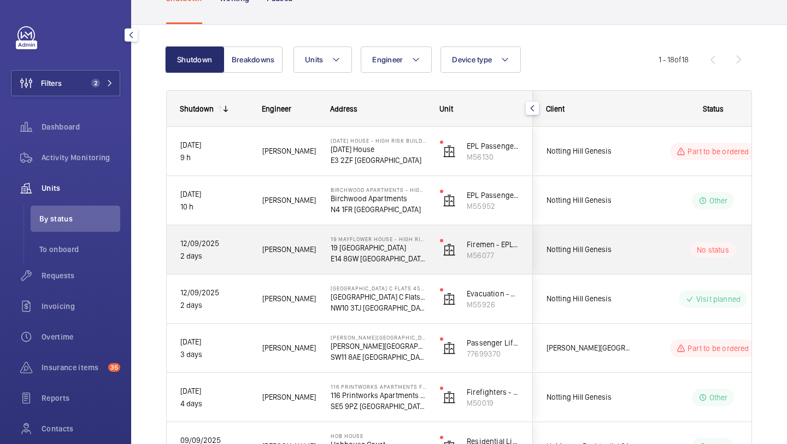
click at [635, 263] on div "No status" at bounding box center [705, 249] width 149 height 37
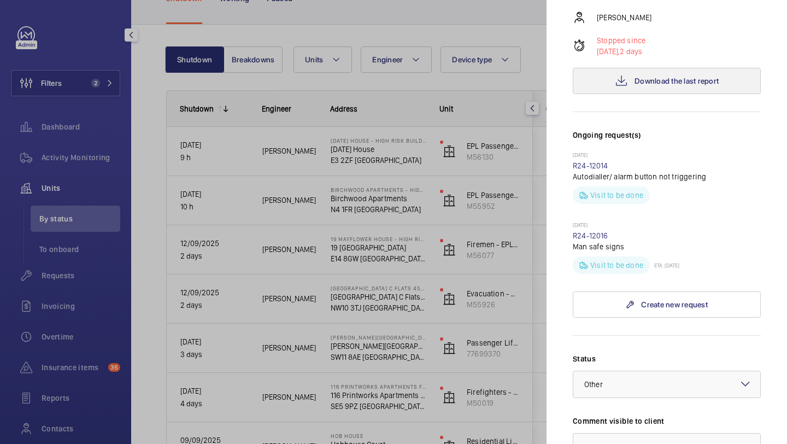
scroll to position [481, 0]
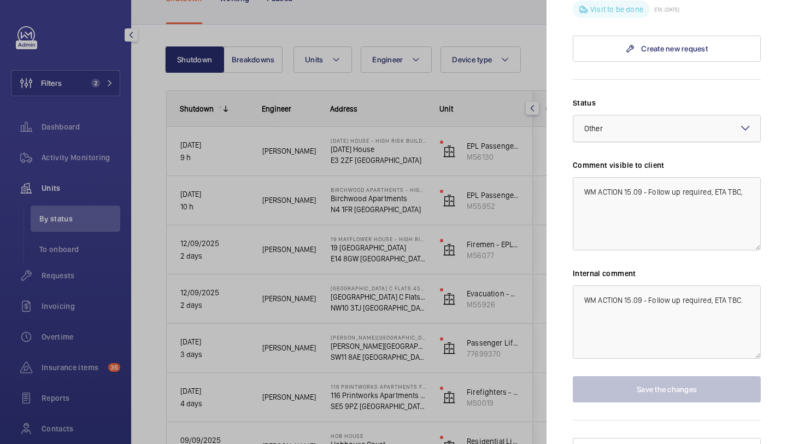
click at [637, 115] on div at bounding box center [666, 128] width 187 height 26
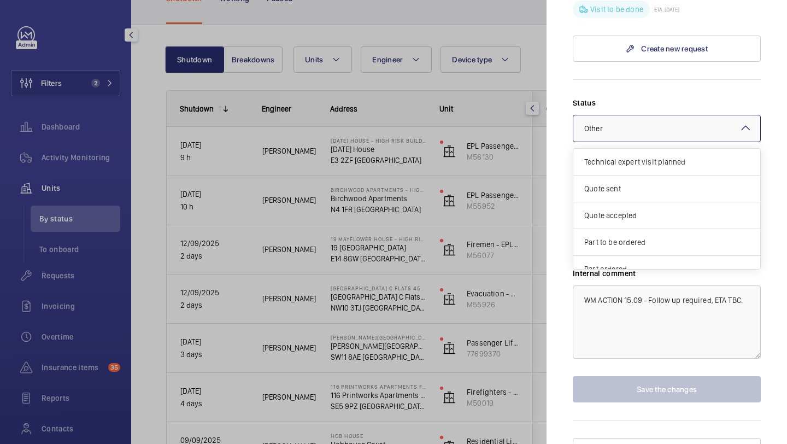
scroll to position [93, 0]
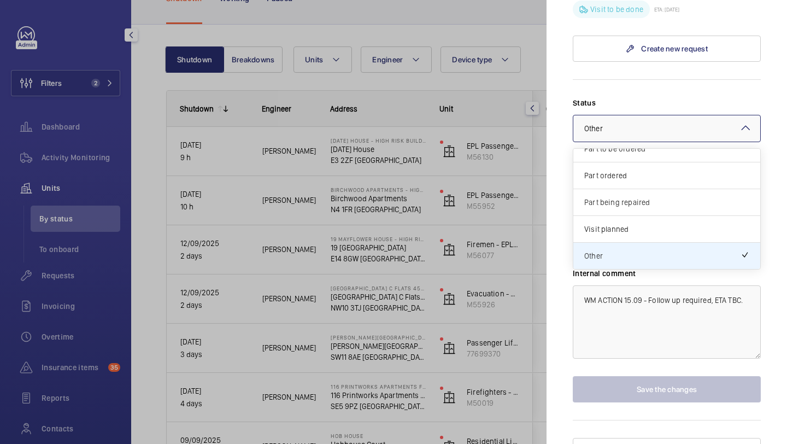
click at [634, 191] on div "Part being repaired" at bounding box center [666, 202] width 187 height 27
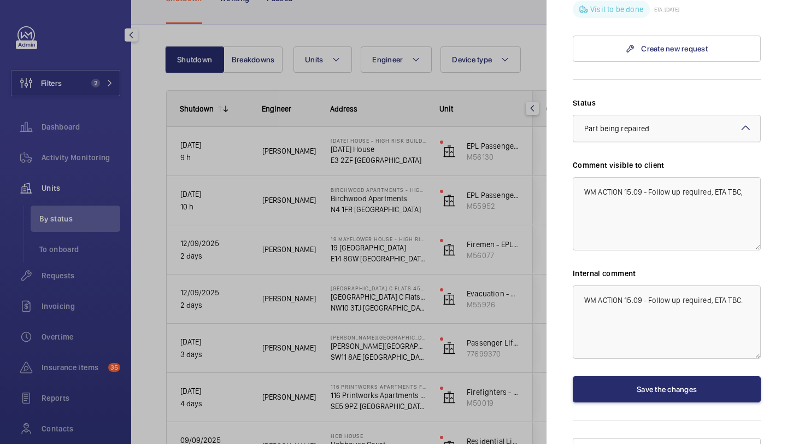
click at [640, 115] on div at bounding box center [666, 128] width 187 height 26
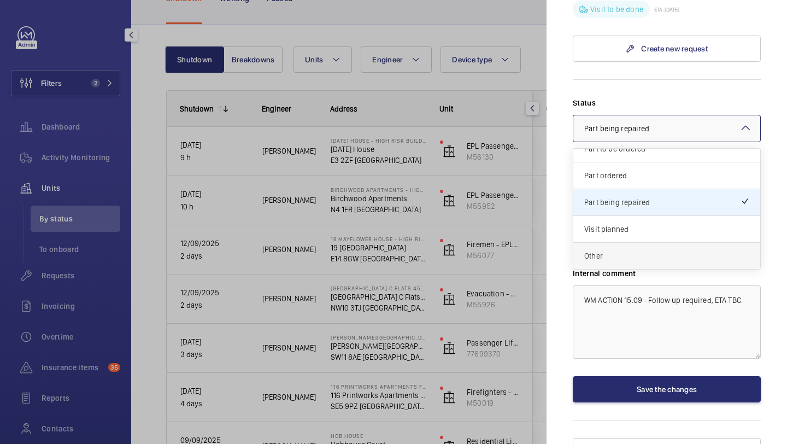
click at [625, 243] on div "Other" at bounding box center [666, 256] width 187 height 26
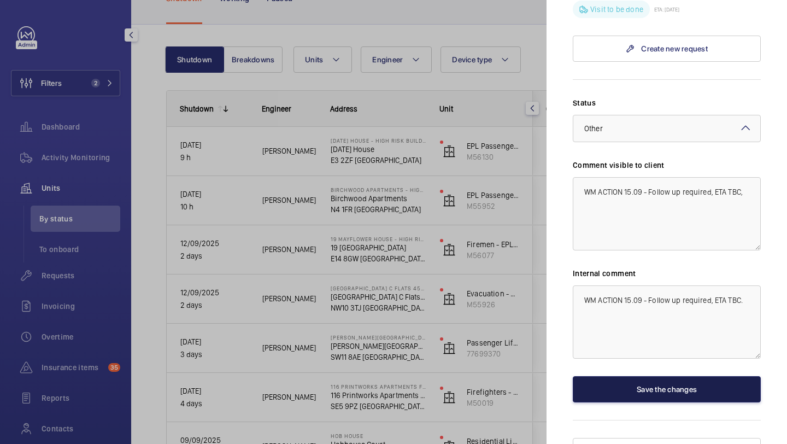
click at [631, 381] on button "Save the changes" at bounding box center [666, 389] width 188 height 26
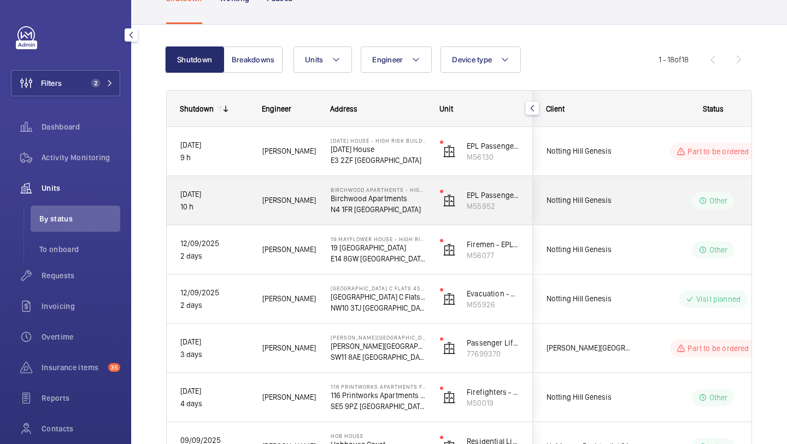
click at [592, 210] on div "Notting Hill Genesis" at bounding box center [581, 200] width 97 height 34
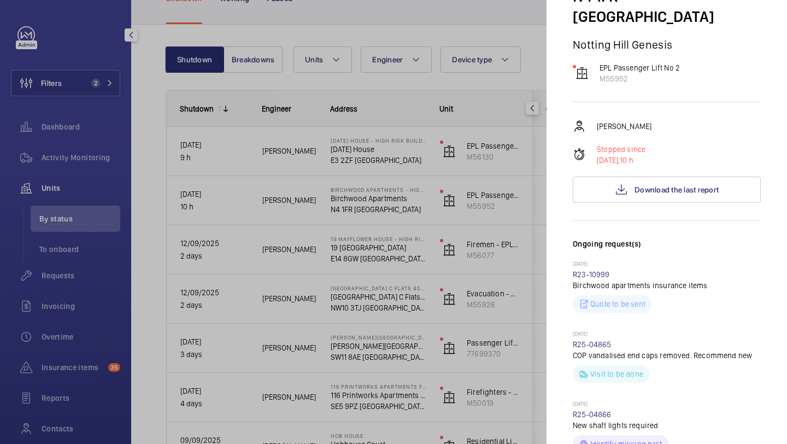
scroll to position [109, 0]
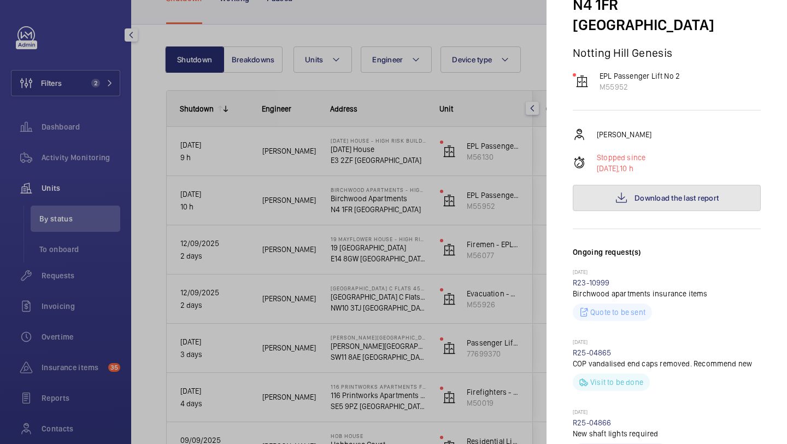
click at [650, 185] on button "Download the last report" at bounding box center [666, 198] width 188 height 26
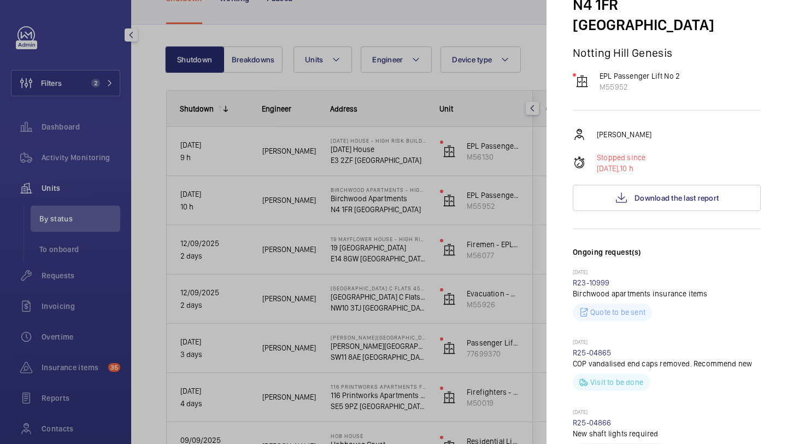
click at [491, 51] on div at bounding box center [393, 222] width 787 height 444
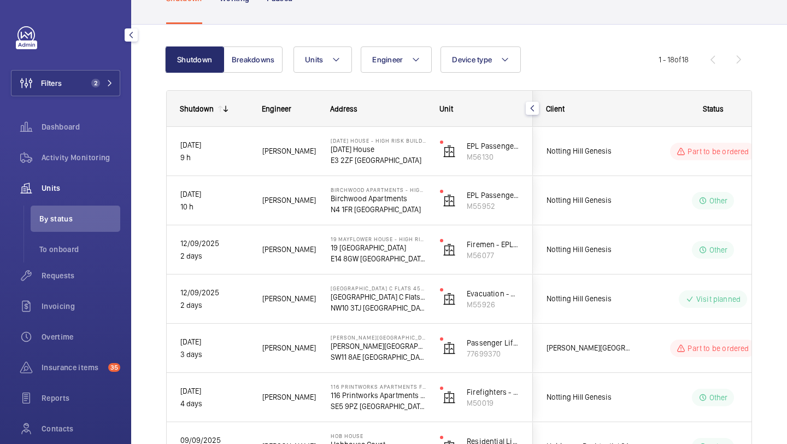
scroll to position [0, 0]
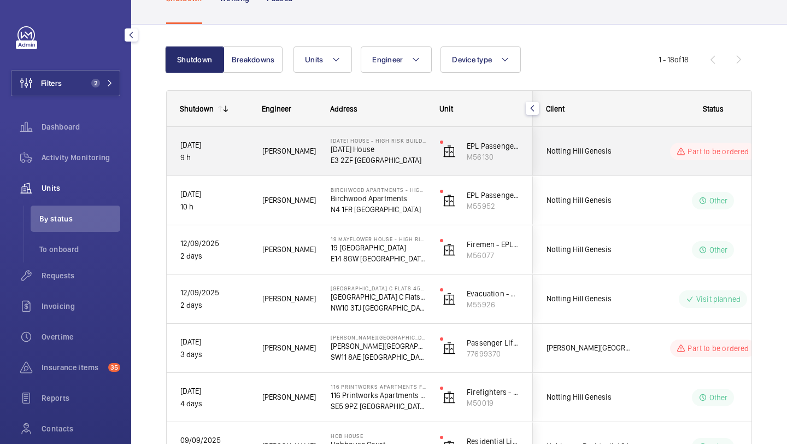
click at [583, 147] on span "Notting Hill Genesis" at bounding box center [588, 151] width 84 height 13
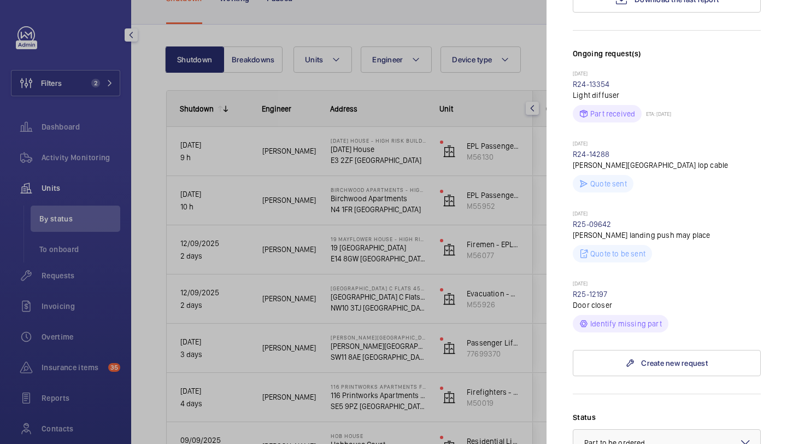
scroll to position [506, 0]
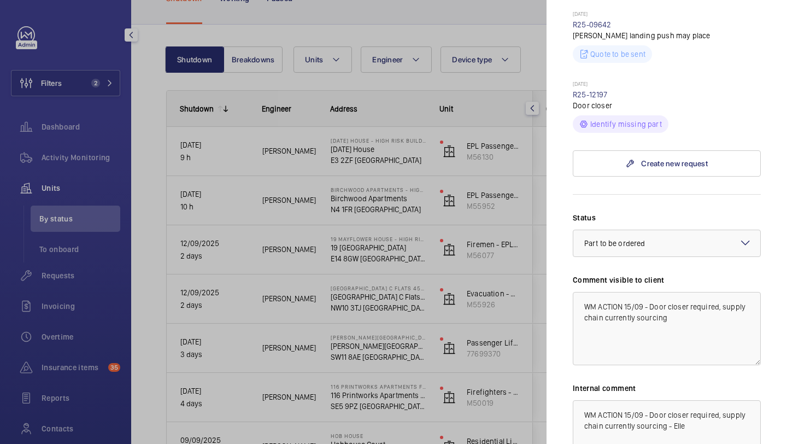
click at [553, 202] on mat-sidenav "Stopped unit 3 May House - High Risk Building 3 May House E3 2ZF LONDON Notting…" at bounding box center [666, 222] width 240 height 444
click at [500, 209] on div at bounding box center [393, 222] width 787 height 444
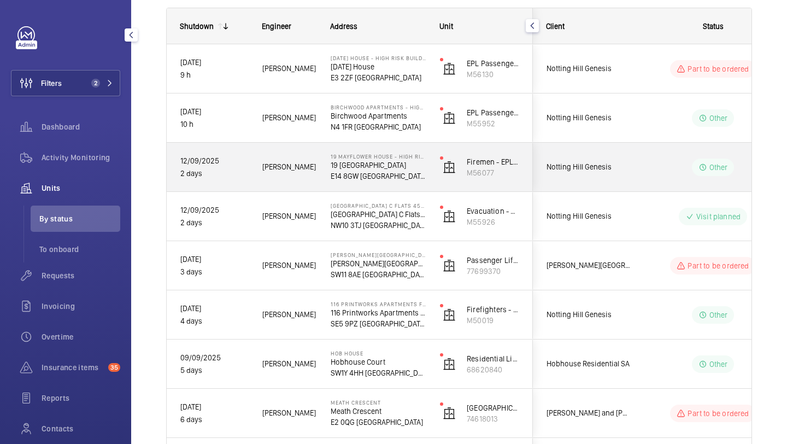
scroll to position [161, 0]
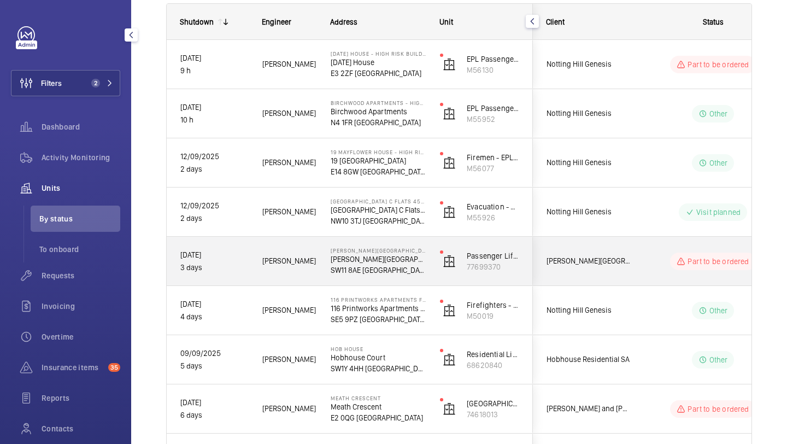
click at [630, 245] on div "Pestana Chelsea Bridge Hotel" at bounding box center [582, 261] width 98 height 49
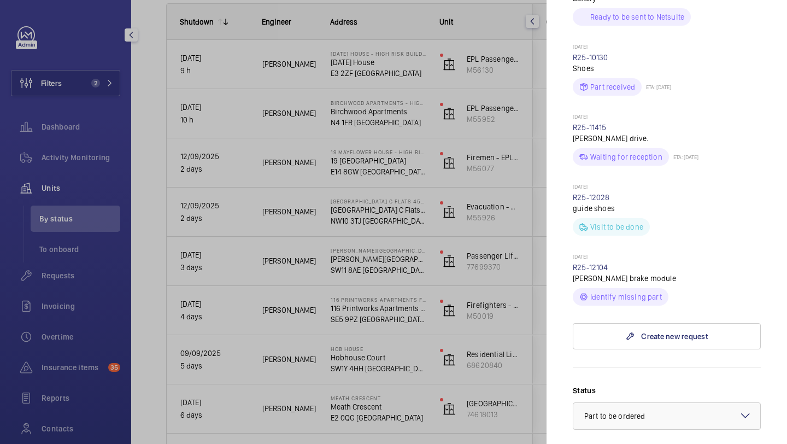
scroll to position [429, 0]
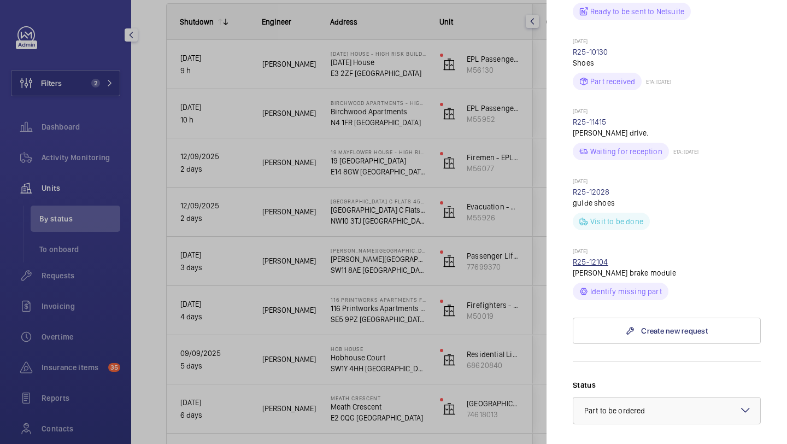
click at [605, 257] on link "R25-12104" at bounding box center [590, 261] width 36 height 9
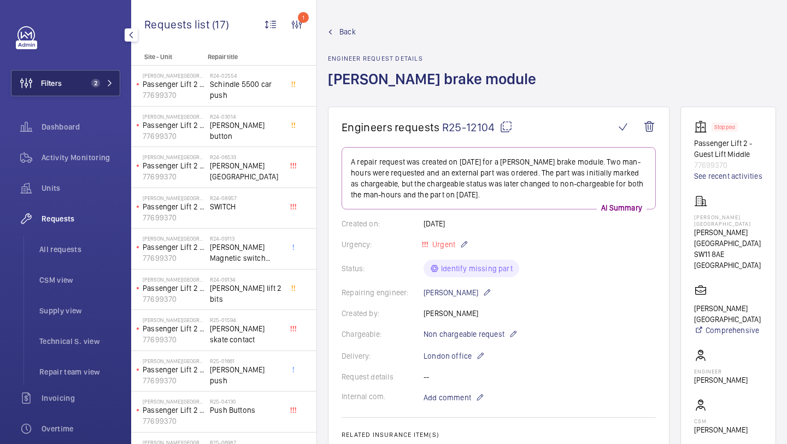
click at [84, 82] on button "Filters 2" at bounding box center [65, 83] width 109 height 26
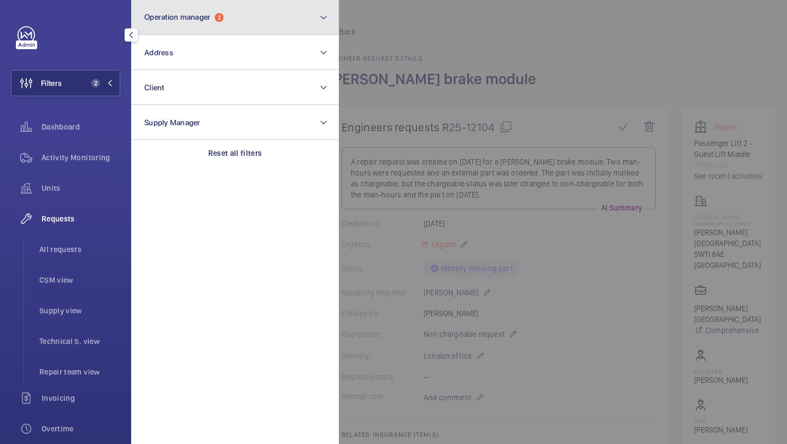
click at [190, 10] on button "Operation manager 2" at bounding box center [235, 17] width 208 height 35
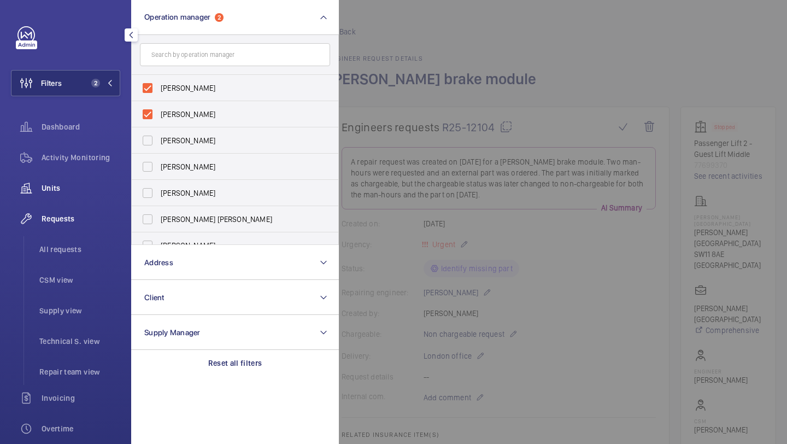
click at [86, 183] on span "Units" at bounding box center [81, 187] width 79 height 11
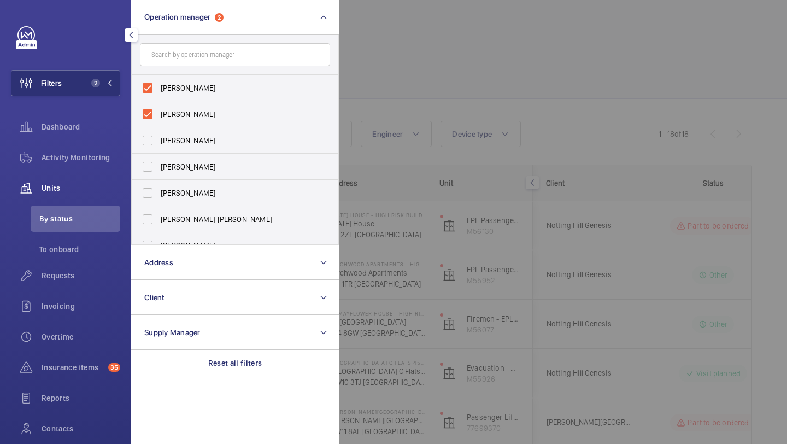
click at [507, 170] on div at bounding box center [732, 222] width 787 height 444
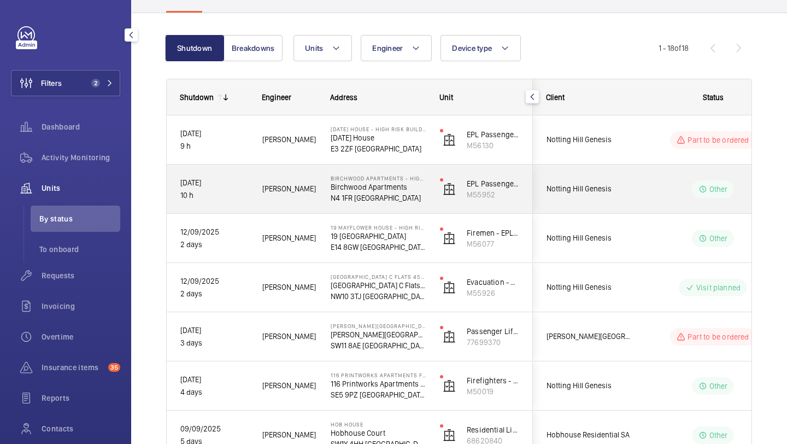
scroll to position [120, 0]
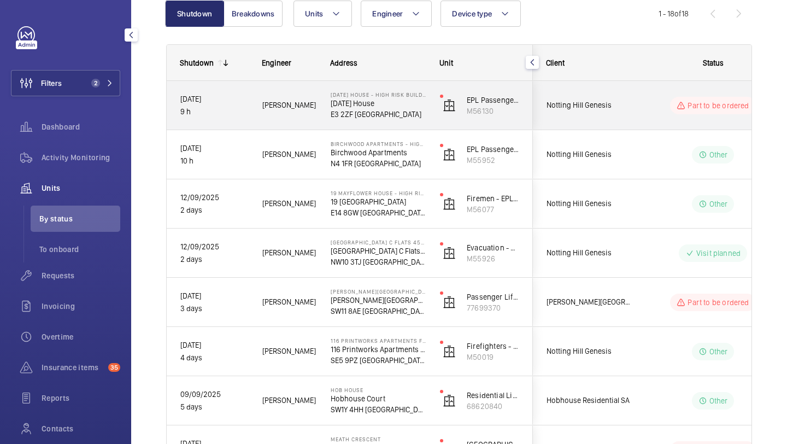
click at [598, 112] on div "Notting Hill Genesis" at bounding box center [581, 105] width 97 height 34
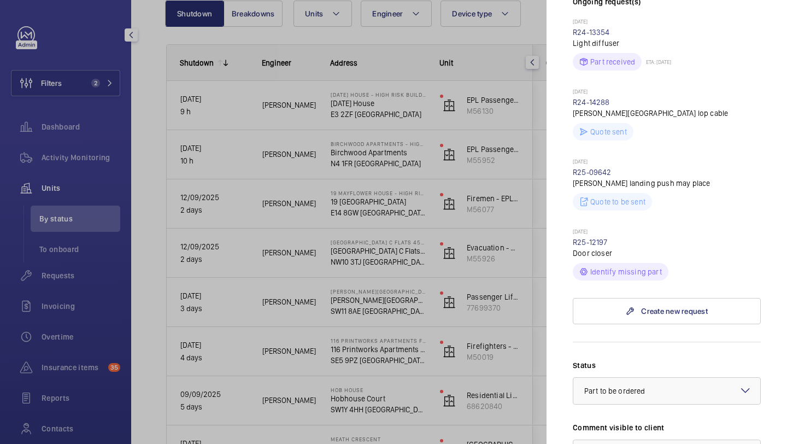
scroll to position [520, 0]
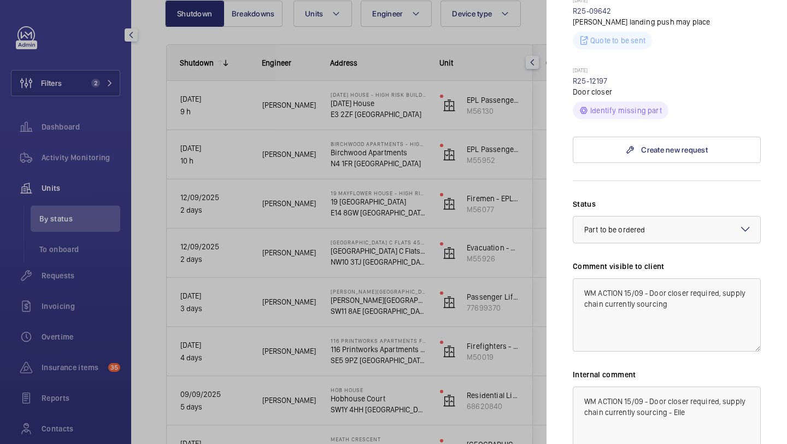
click at [479, 196] on div at bounding box center [393, 222] width 787 height 444
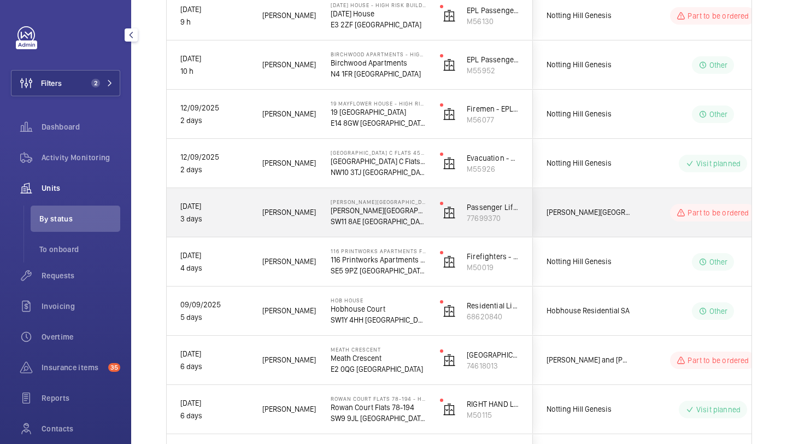
scroll to position [208, 0]
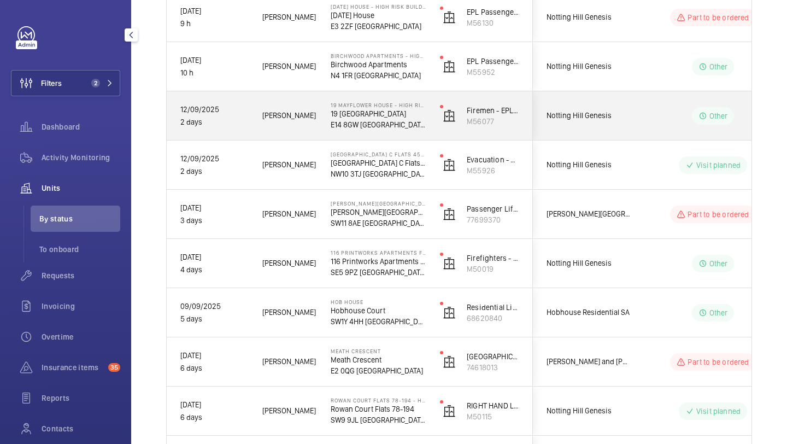
click at [586, 123] on div "Notting Hill Genesis" at bounding box center [581, 115] width 97 height 34
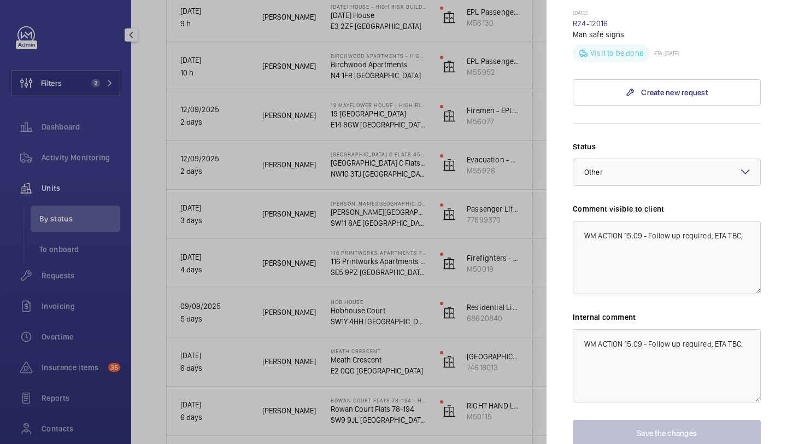
scroll to position [445, 0]
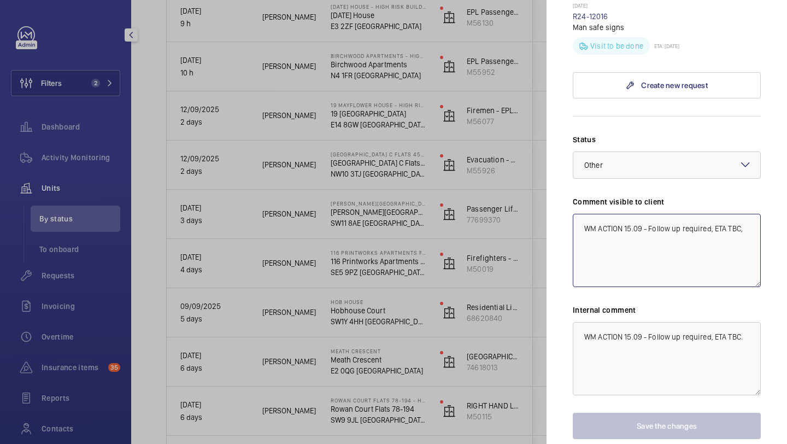
drag, startPoint x: 743, startPoint y: 213, endPoint x: 715, endPoint y: 211, distance: 28.5
click at [715, 214] on textarea "WM ACTION 15.09 - Follow up required, ETA TBC," at bounding box center [666, 250] width 188 height 73
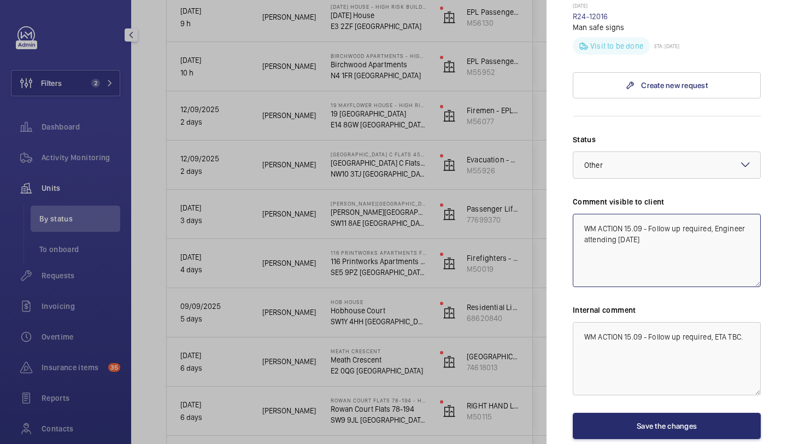
drag, startPoint x: 674, startPoint y: 228, endPoint x: 570, endPoint y: 198, distance: 108.7
click at [570, 198] on mat-sidenav "Stopped unit 19 Mayflower House - High Risk Building 19 Mayflower House E14 8GW…" at bounding box center [666, 222] width 240 height 444
type textarea "WM ACTION 15.09 - Follow up required, Engineer attending today"
paste textarea "ngineer attending today"
drag, startPoint x: 740, startPoint y: 320, endPoint x: 564, endPoint y: 316, distance: 176.0
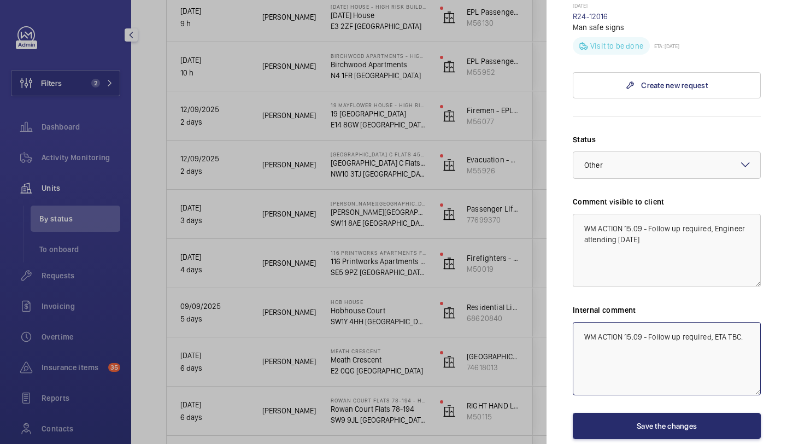
click at [564, 316] on mat-sidenav "Stopped unit 19 Mayflower House - High Risk Building 19 Mayflower House E14 8GW…" at bounding box center [666, 222] width 240 height 444
type textarea "WM ACTION 15.09 - Follow up required, Engineer attending today"
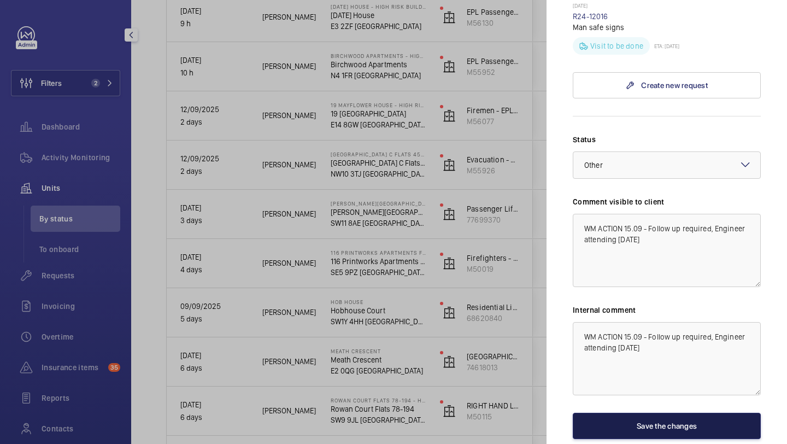
click at [642, 412] on button "Save the changes" at bounding box center [666, 425] width 188 height 26
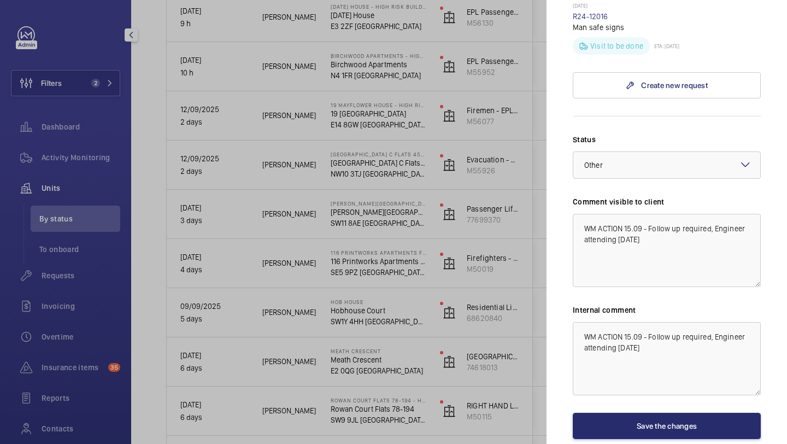
scroll to position [0, 0]
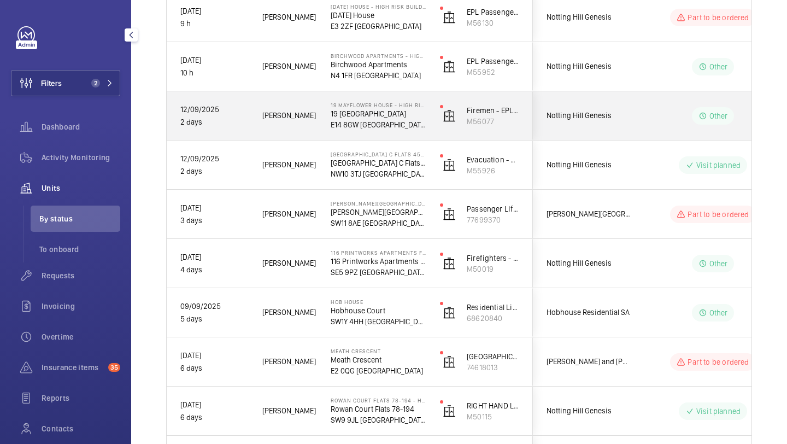
click at [610, 118] on span "Notting Hill Genesis" at bounding box center [588, 115] width 84 height 13
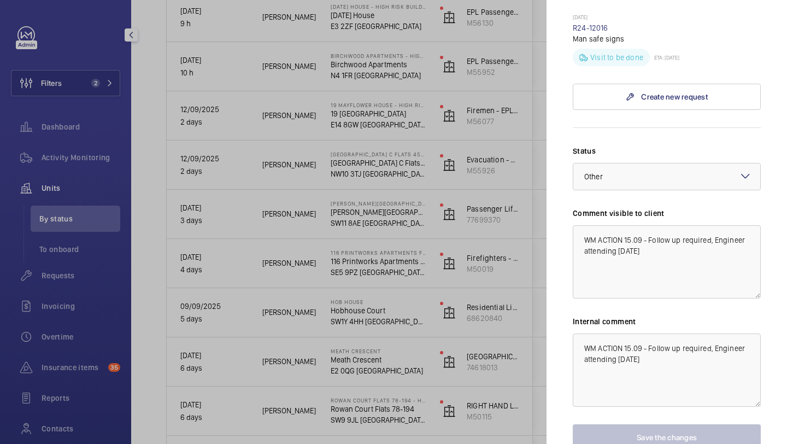
scroll to position [477, 0]
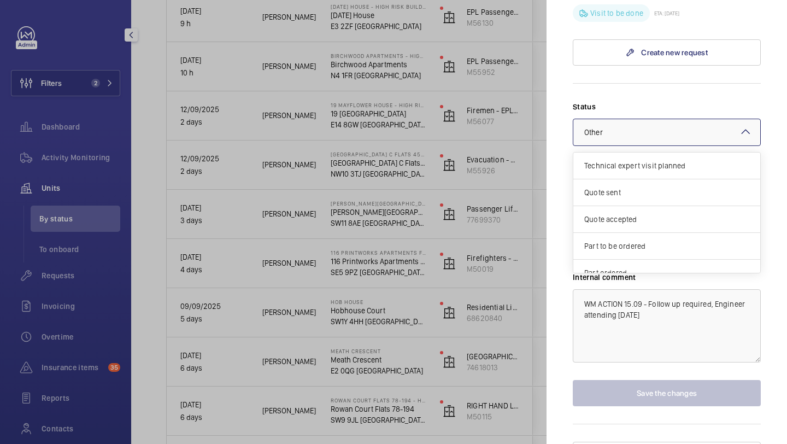
click at [642, 122] on div at bounding box center [666, 132] width 187 height 26
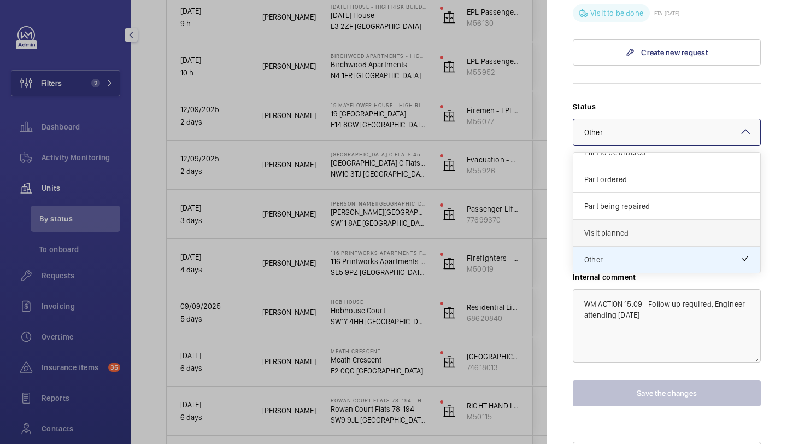
click at [640, 227] on span "Visit planned" at bounding box center [666, 232] width 165 height 11
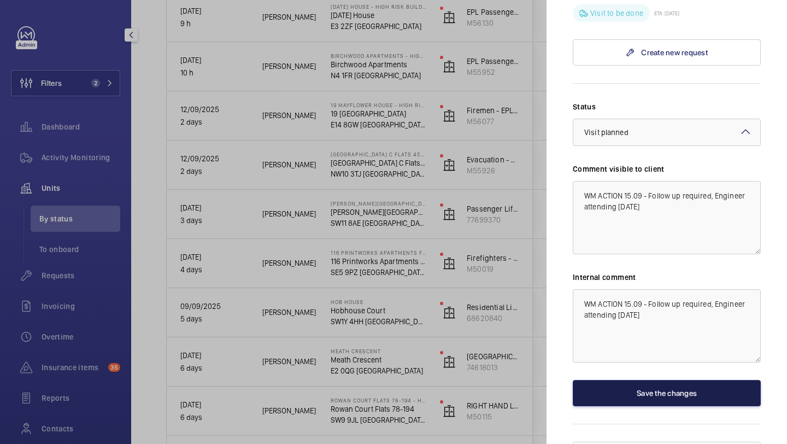
click at [641, 380] on button "Save the changes" at bounding box center [666, 393] width 188 height 26
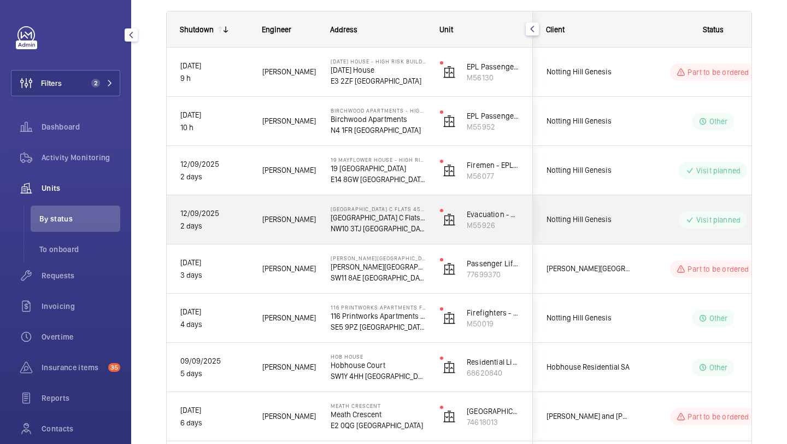
scroll to position [147, 0]
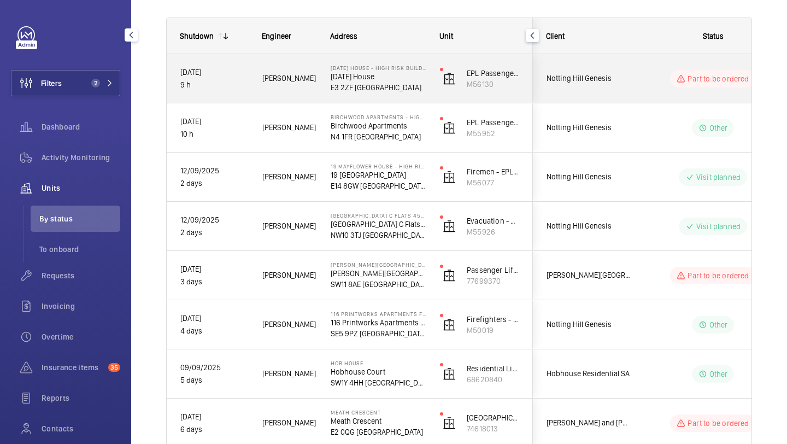
click at [599, 72] on span "Notting Hill Genesis" at bounding box center [588, 78] width 84 height 13
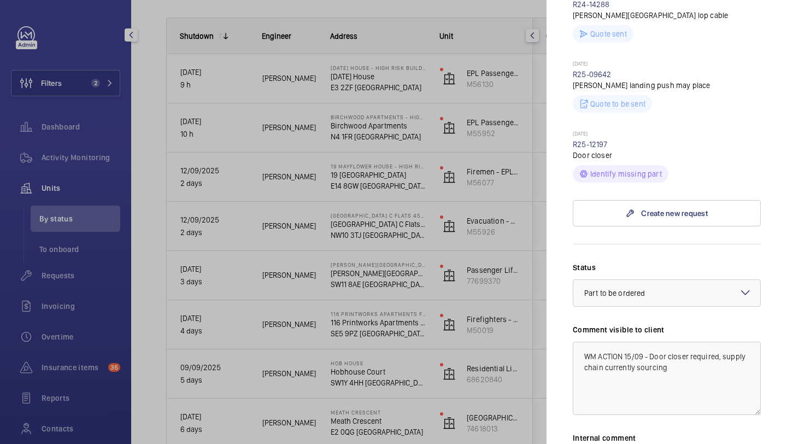
scroll to position [472, 0]
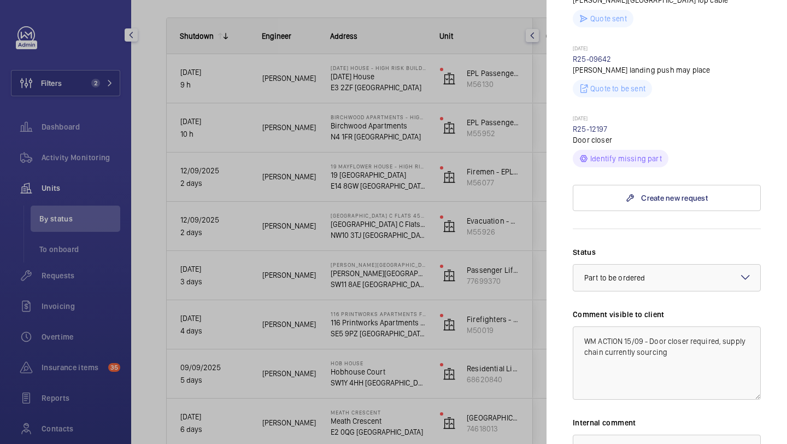
click at [450, 229] on div at bounding box center [393, 222] width 787 height 444
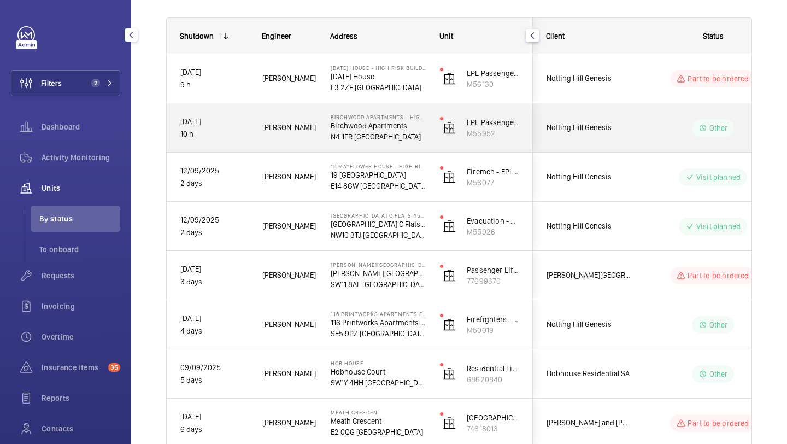
click at [599, 122] on span "Notting Hill Genesis" at bounding box center [588, 127] width 84 height 13
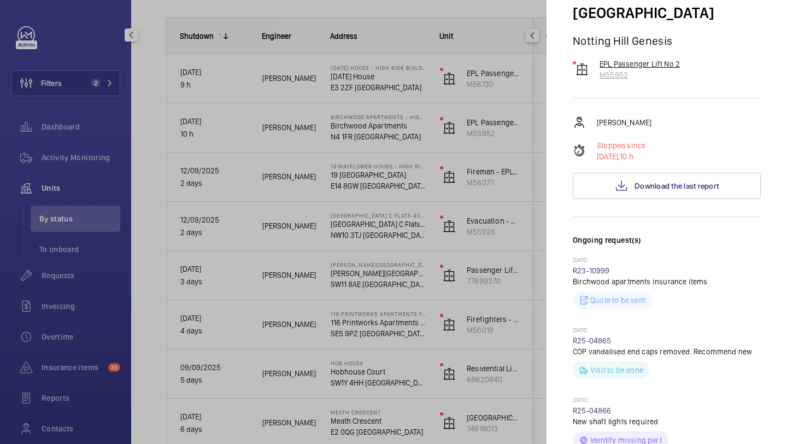
scroll to position [75, 0]
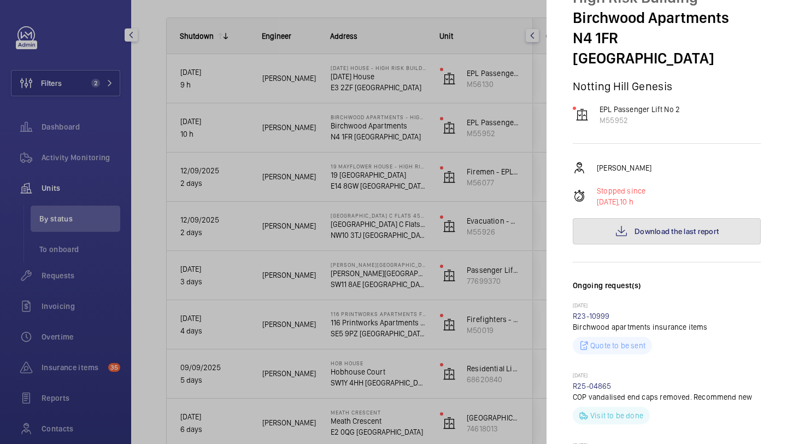
click at [627, 218] on button "Download the last report" at bounding box center [666, 231] width 188 height 26
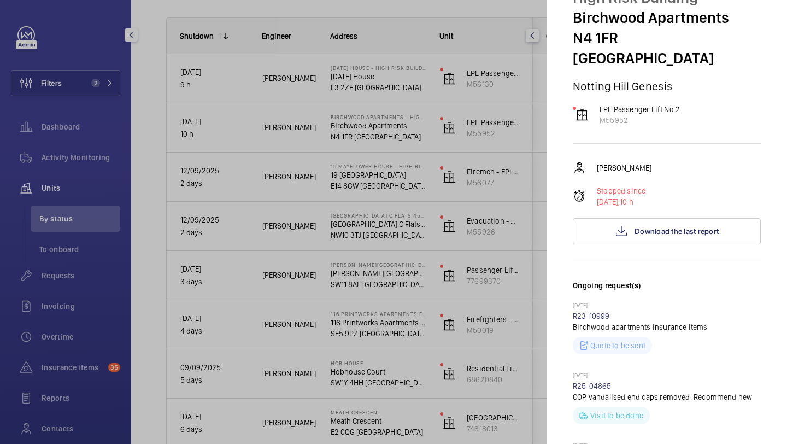
click at [32, 108] on div at bounding box center [393, 222] width 787 height 444
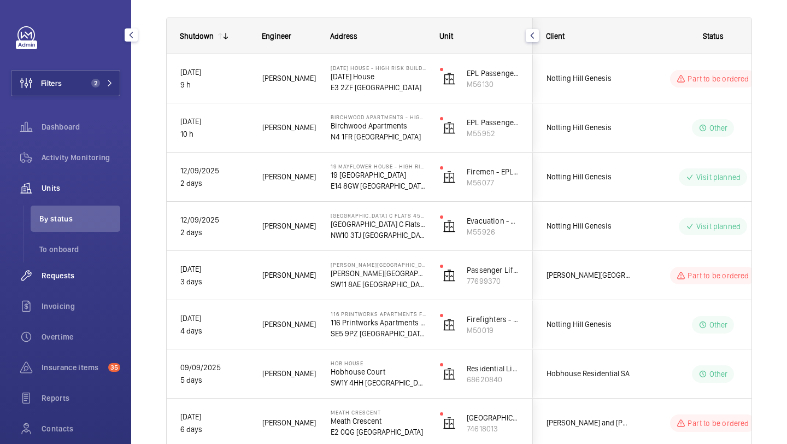
click at [52, 271] on span "Requests" at bounding box center [81, 275] width 79 height 11
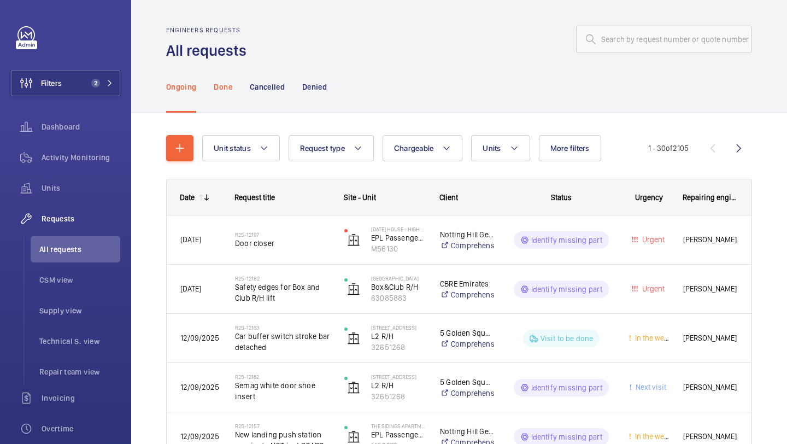
click at [225, 97] on div "Done" at bounding box center [223, 87] width 18 height 52
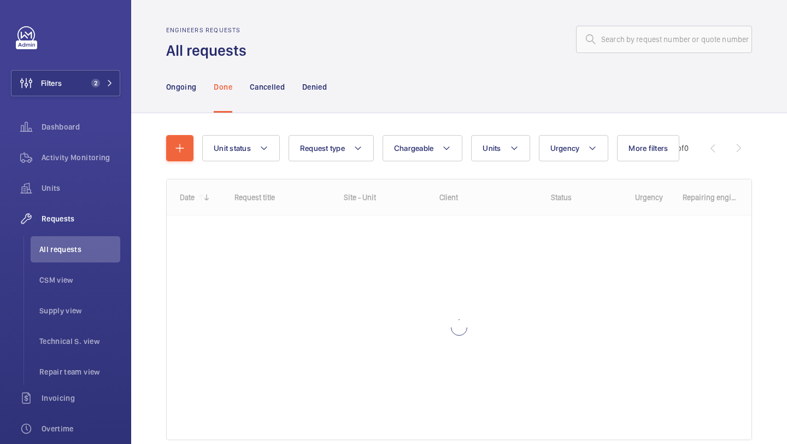
click at [196, 91] on nav "Ongoing Done Cancelled Denied" at bounding box center [246, 87] width 161 height 52
click at [185, 85] on p "Ongoing" at bounding box center [181, 86] width 30 height 11
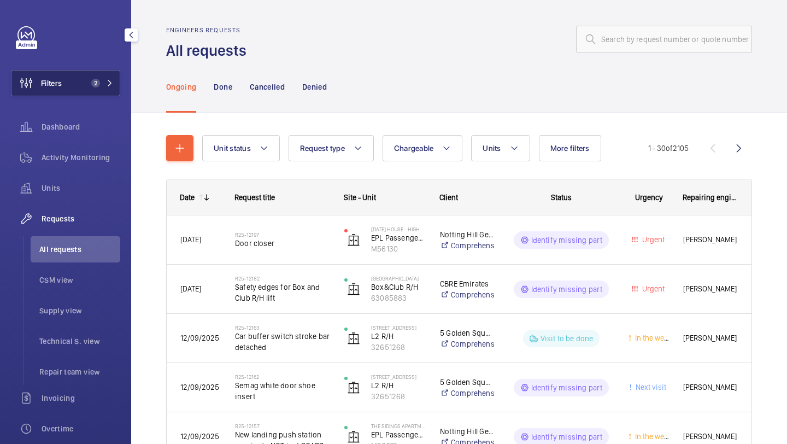
click at [76, 88] on button "Filters 2" at bounding box center [65, 83] width 109 height 26
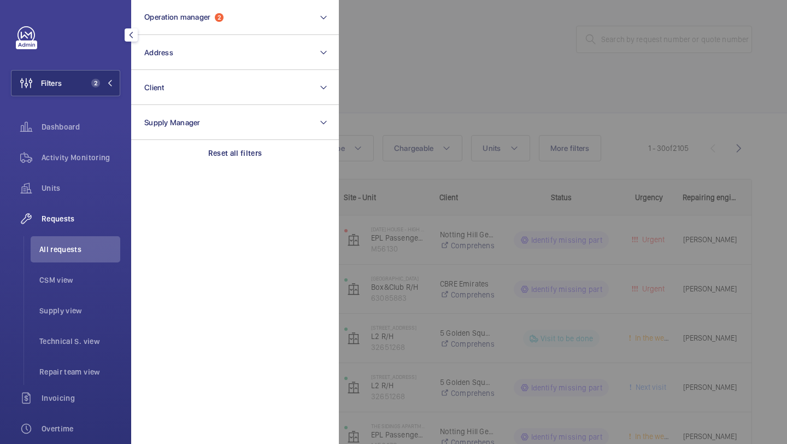
click at [514, 198] on div at bounding box center [732, 222] width 787 height 444
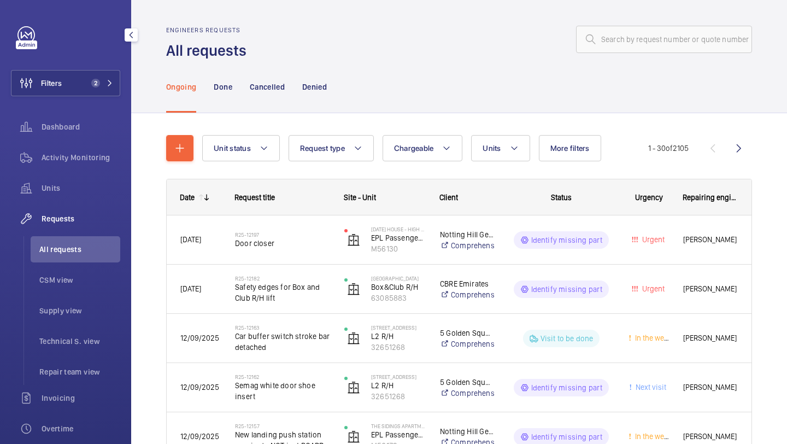
click at [86, 247] on span "All requests" at bounding box center [79, 249] width 81 height 11
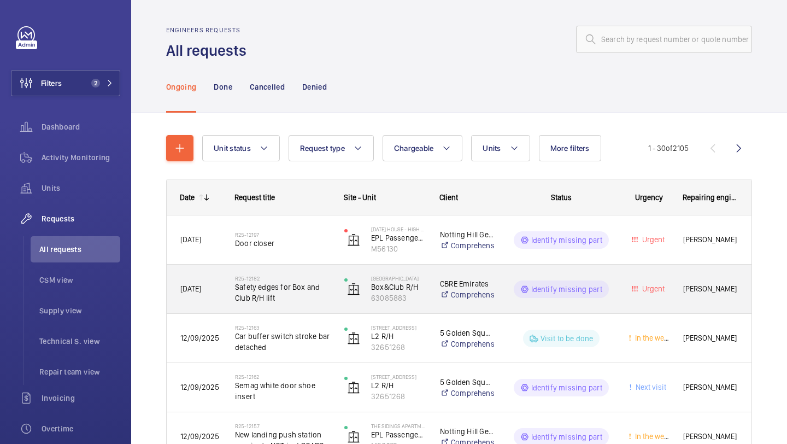
click at [306, 281] on span "Safety edges for Box and Club R/H lift" at bounding box center [282, 292] width 95 height 22
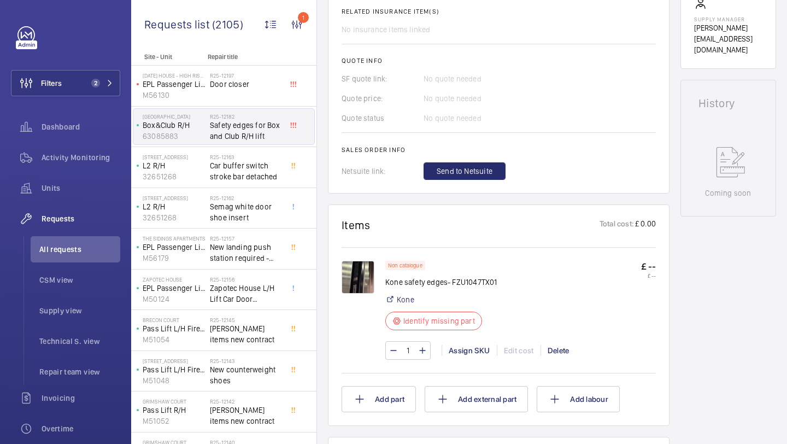
scroll to position [467, 0]
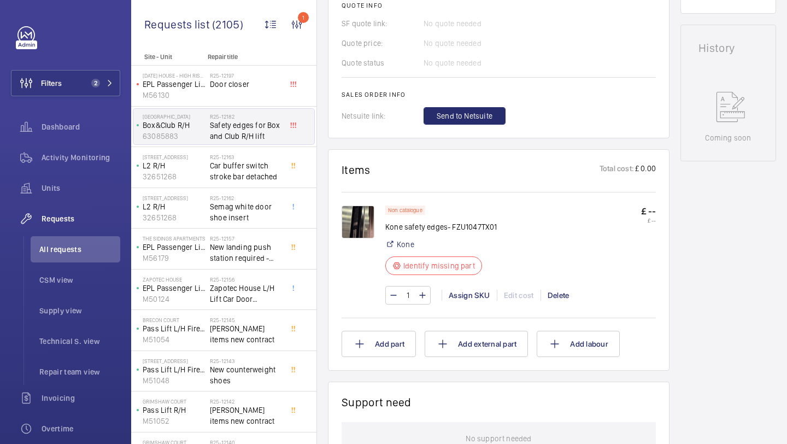
click at [353, 223] on img at bounding box center [357, 221] width 33 height 33
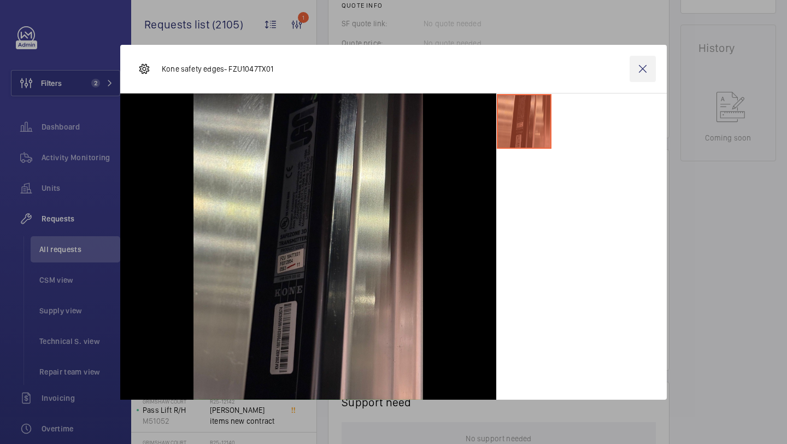
click at [653, 66] on wm-front-icon-button at bounding box center [642, 69] width 26 height 26
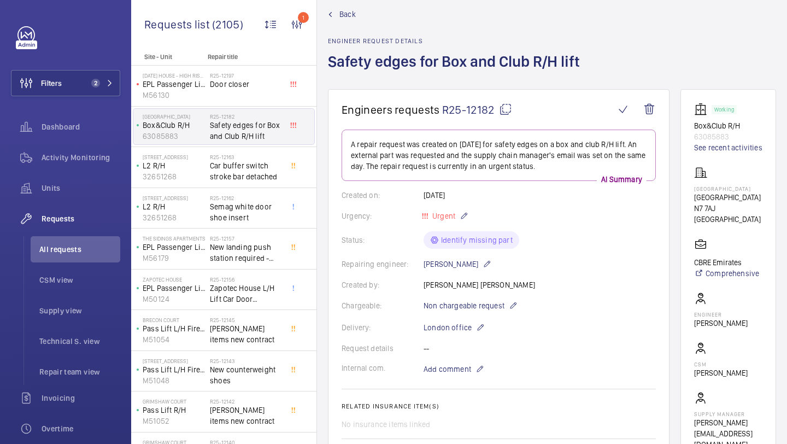
scroll to position [118, 0]
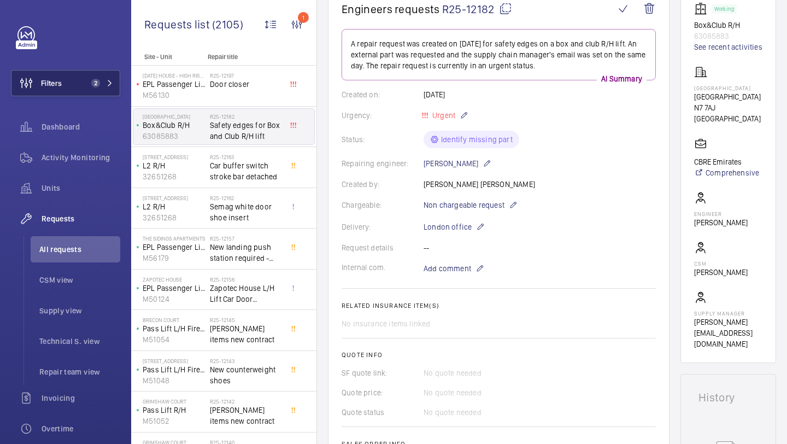
click at [87, 84] on span "2" at bounding box center [93, 83] width 13 height 9
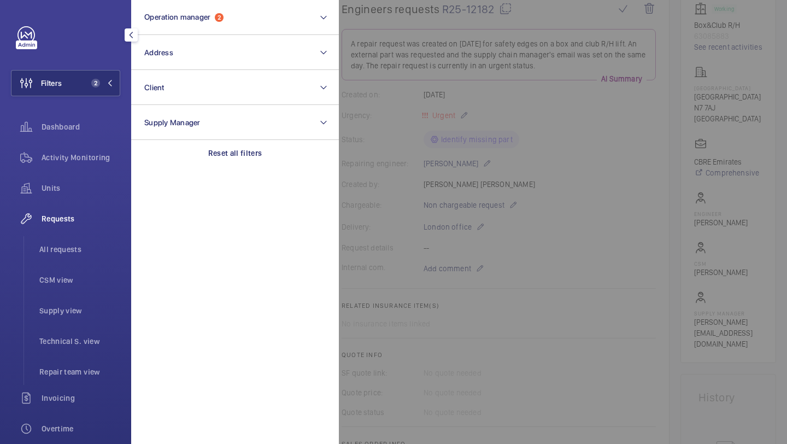
drag, startPoint x: 90, startPoint y: 90, endPoint x: 257, endPoint y: 3, distance: 188.1
click at [90, 90] on button "Filters 2" at bounding box center [65, 83] width 109 height 26
click at [218, 17] on div "Requests list (2105)" at bounding box center [194, 22] width 100 height 44
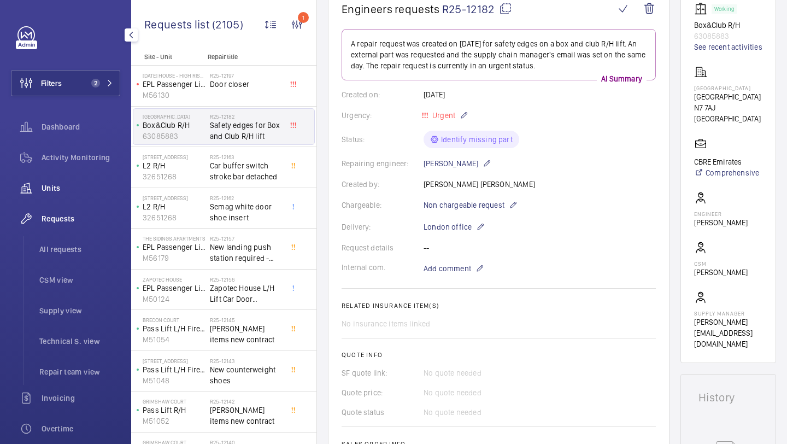
click at [67, 190] on span "Units" at bounding box center [81, 187] width 79 height 11
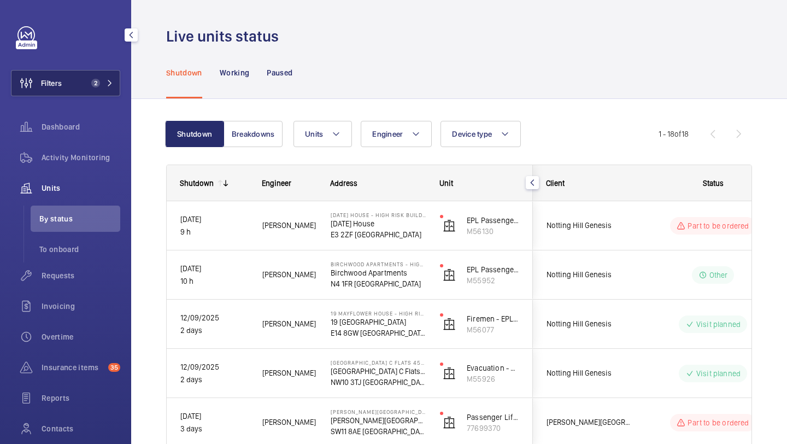
click at [62, 79] on span "Filters" at bounding box center [51, 83] width 21 height 11
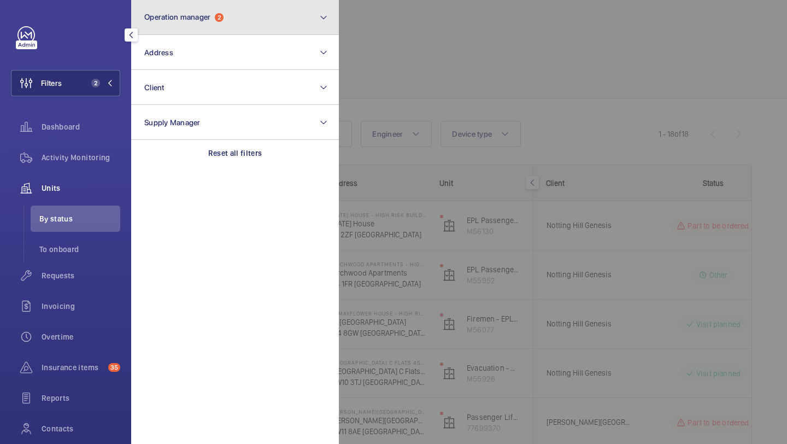
click at [195, 27] on button "Operation manager 2" at bounding box center [235, 17] width 208 height 35
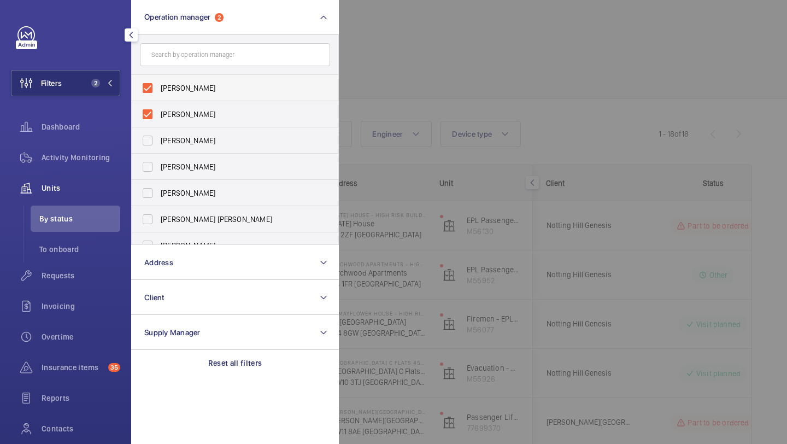
click at [196, 88] on span "[PERSON_NAME]" at bounding box center [236, 87] width 150 height 11
click at [158, 88] on input "[PERSON_NAME]" at bounding box center [148, 88] width 22 height 22
checkbox input "false"
click at [196, 88] on span "Alex Waterman" at bounding box center [236, 87] width 150 height 11
click at [158, 88] on input "Alex Waterman" at bounding box center [148, 88] width 22 height 22
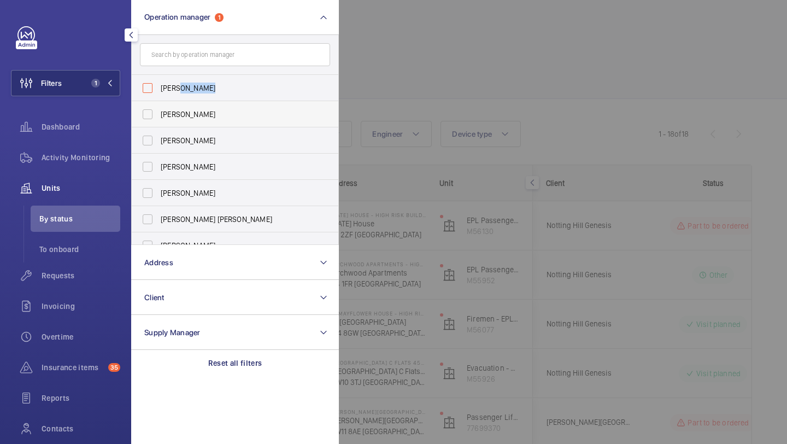
checkbox input "false"
click at [333, 58] on form at bounding box center [235, 55] width 206 height 40
click at [366, 11] on div at bounding box center [732, 222] width 787 height 444
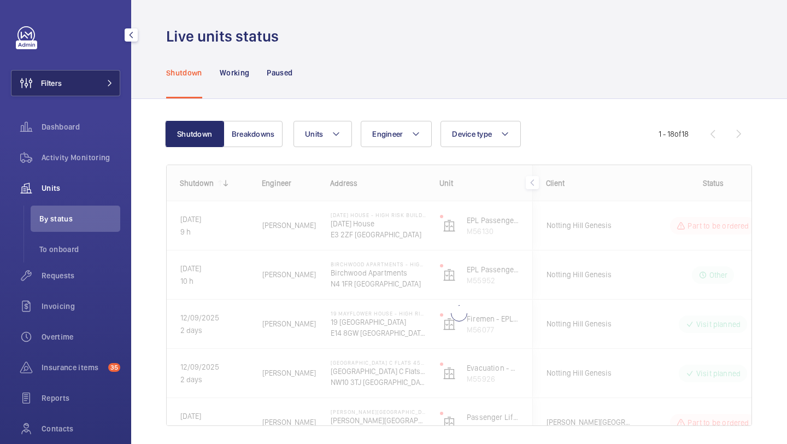
click at [113, 82] on button "Filters" at bounding box center [65, 83] width 109 height 26
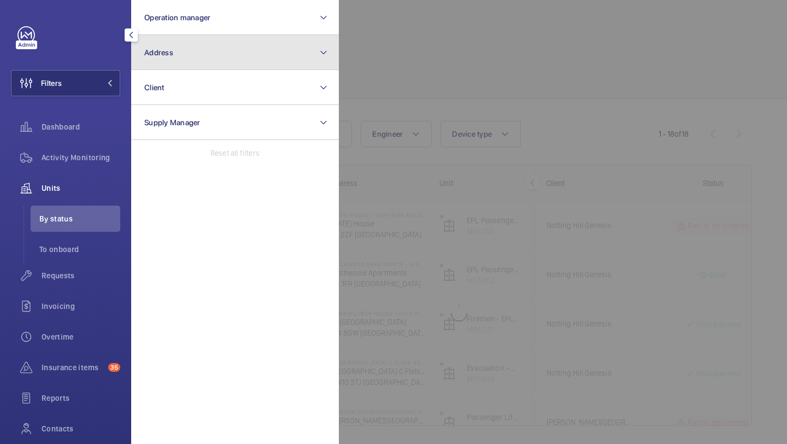
click at [165, 67] on button "Address" at bounding box center [235, 52] width 208 height 35
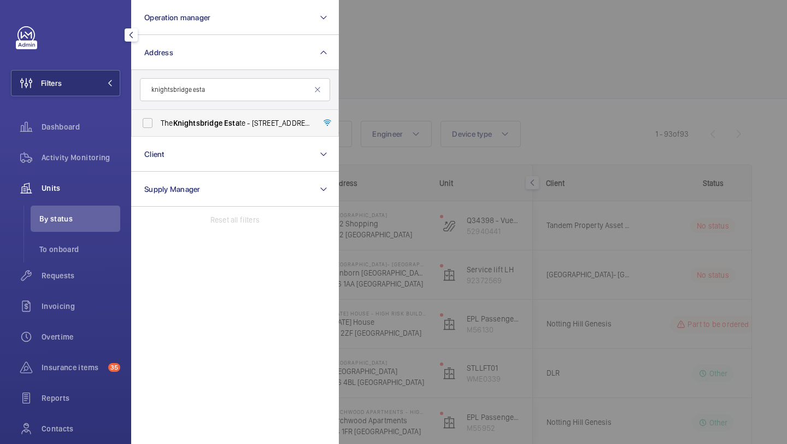
type input "knightsbridge esta"
click at [224, 115] on label "The Knightsbridge Esta te - 55-57 Brompton Road, LONDON SW3 1DP" at bounding box center [227, 123] width 190 height 26
click at [158, 115] on input "The Knightsbridge Esta te - 55-57 Brompton Road, LONDON SW3 1DP" at bounding box center [148, 123] width 22 height 22
checkbox input "true"
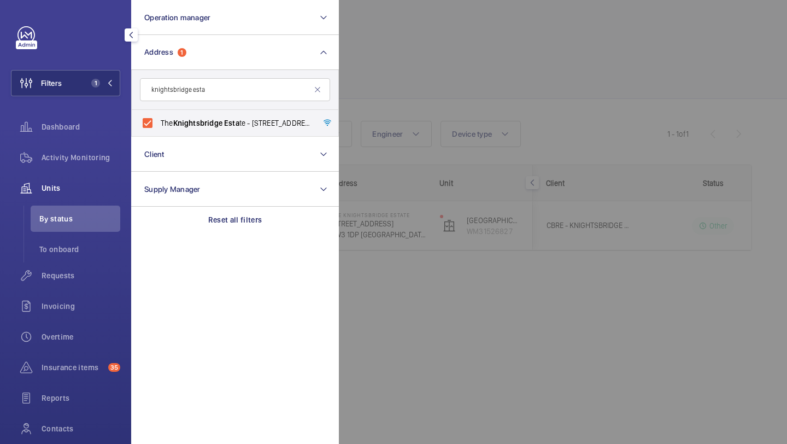
click at [468, 39] on div at bounding box center [732, 222] width 787 height 444
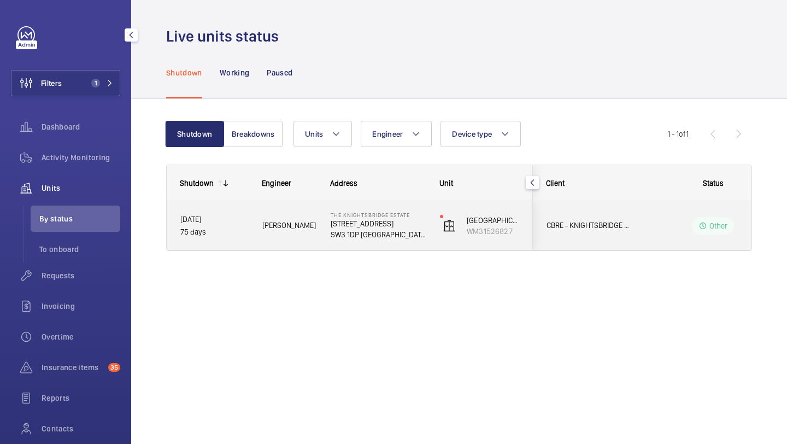
click at [601, 226] on span "CBRE - KNIGHTSBRIDGE ESTATE" at bounding box center [588, 225] width 84 height 13
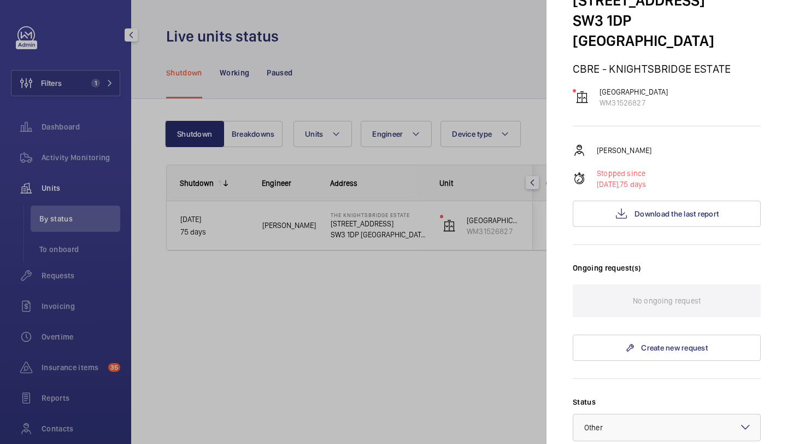
scroll to position [16, 0]
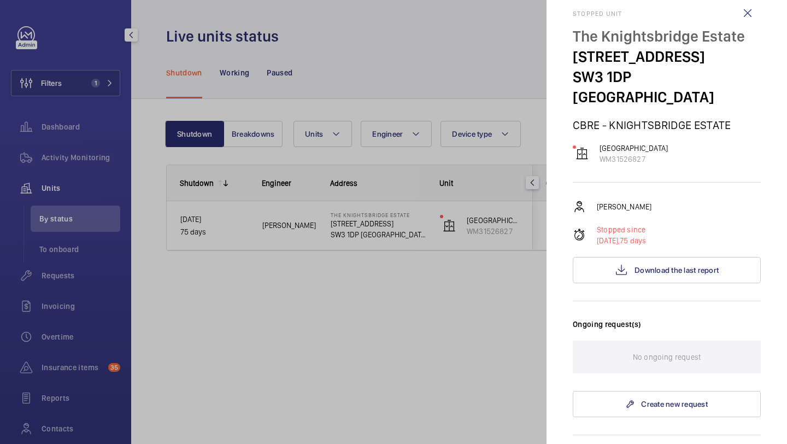
click at [434, 308] on div at bounding box center [393, 222] width 787 height 444
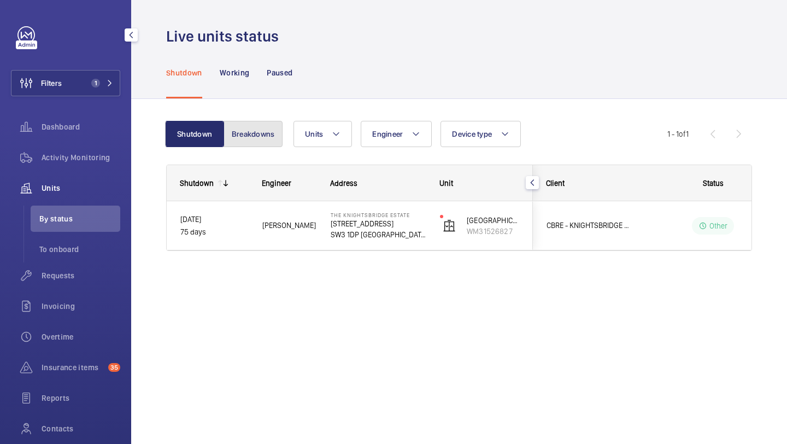
click at [248, 140] on button "Breakdowns" at bounding box center [252, 134] width 59 height 26
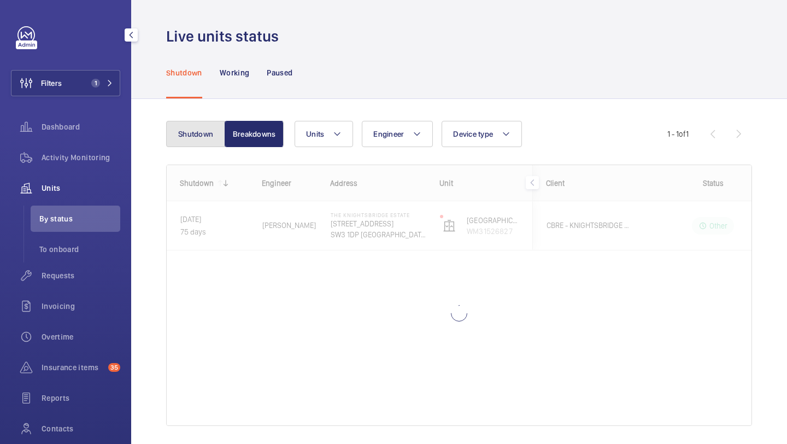
click at [213, 137] on button "Shutdown" at bounding box center [195, 134] width 59 height 26
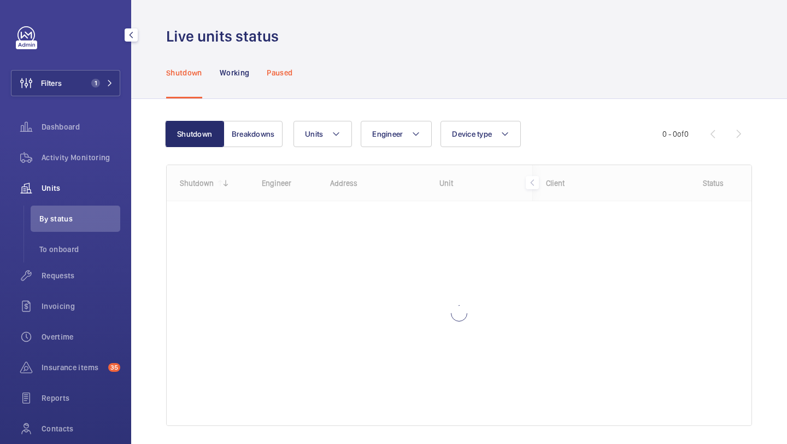
click at [269, 76] on p "Paused" at bounding box center [280, 72] width 26 height 11
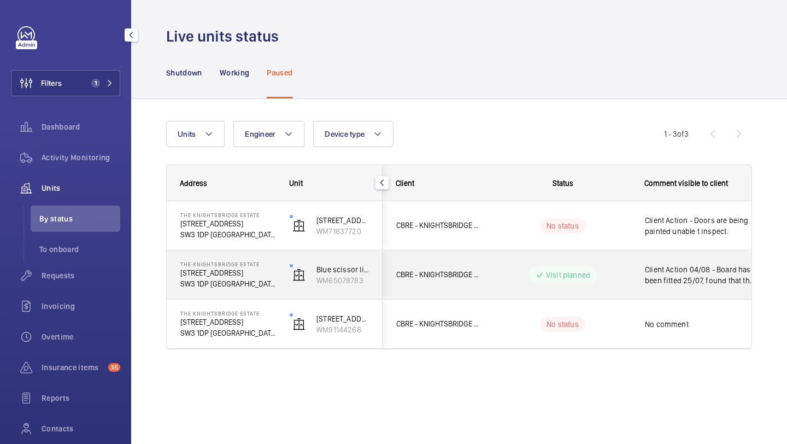
click at [671, 280] on span "Client Action 04/08 - Board has been fitted 25/07, found that the electrical su…" at bounding box center [701, 275] width 113 height 22
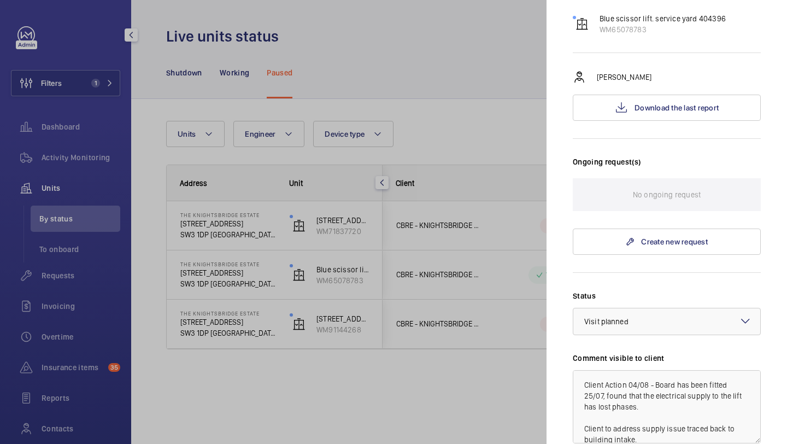
scroll to position [339, 0]
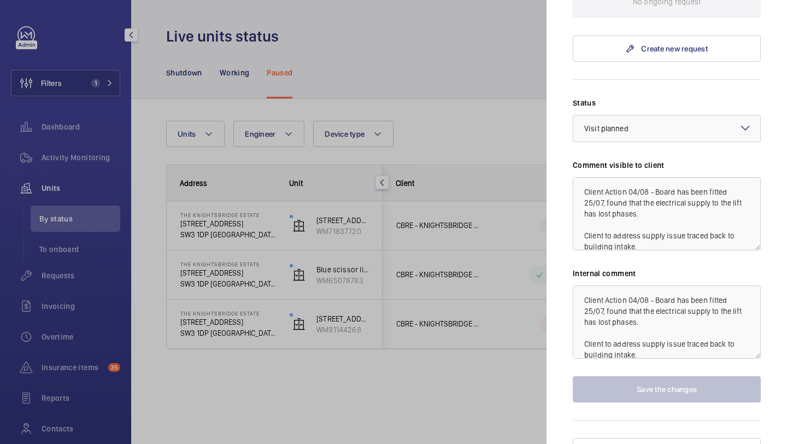
click at [505, 168] on div at bounding box center [393, 222] width 787 height 444
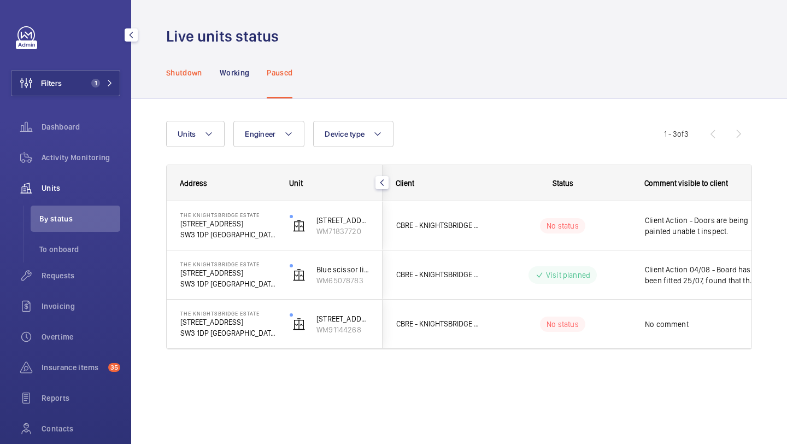
click at [200, 60] on div "Shutdown" at bounding box center [184, 72] width 36 height 52
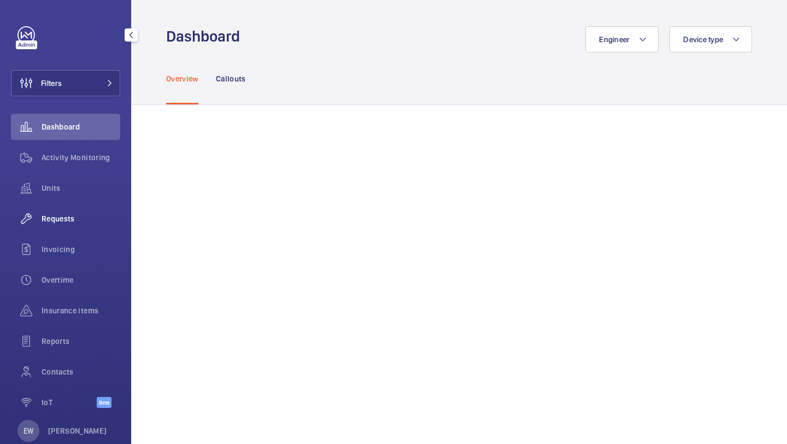
click at [74, 223] on span "Requests" at bounding box center [81, 218] width 79 height 11
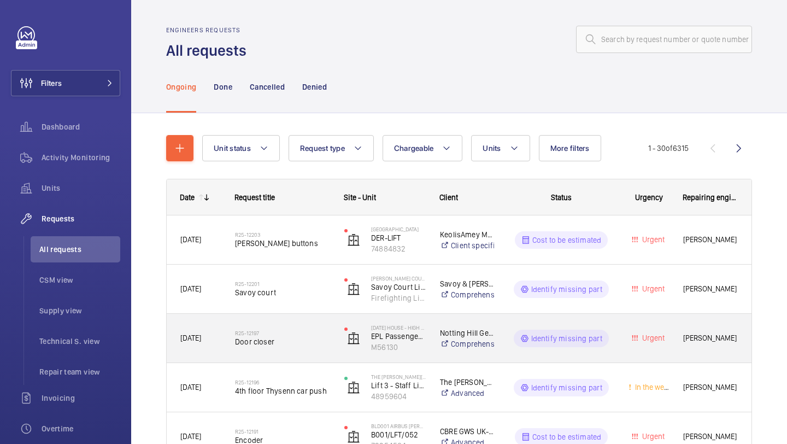
click at [288, 334] on h2 "R25-12197" at bounding box center [282, 332] width 95 height 7
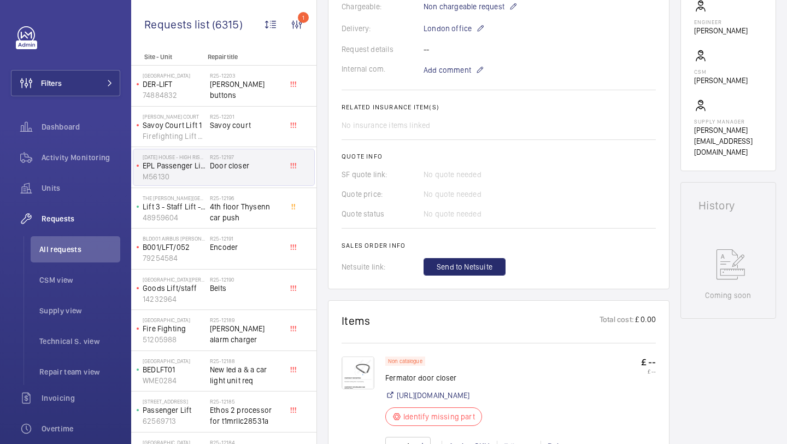
scroll to position [203, 0]
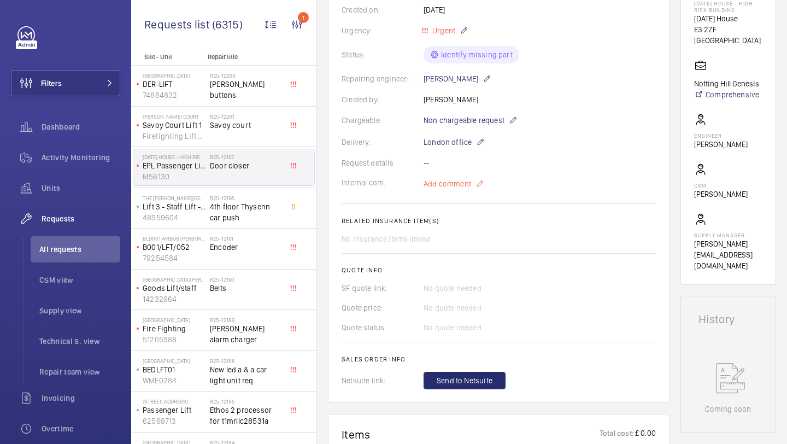
click at [473, 178] on p "Add comment" at bounding box center [464, 183] width 82 height 13
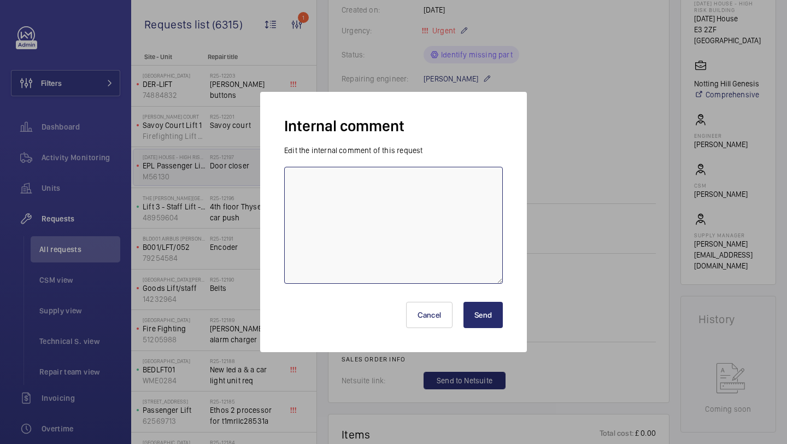
click at [445, 197] on textarea at bounding box center [393, 225] width 219 height 117
type textarea "s"
type textarea "awaiting cost from global 15.09 - Elle"
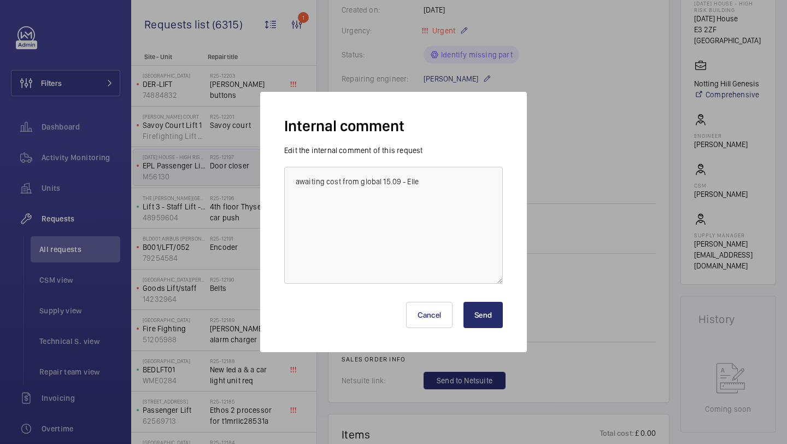
click at [498, 306] on button "Send" at bounding box center [482, 315] width 39 height 26
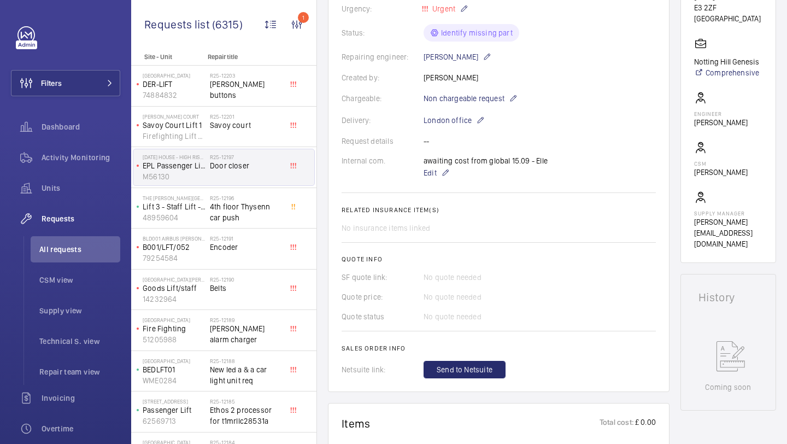
scroll to position [596, 0]
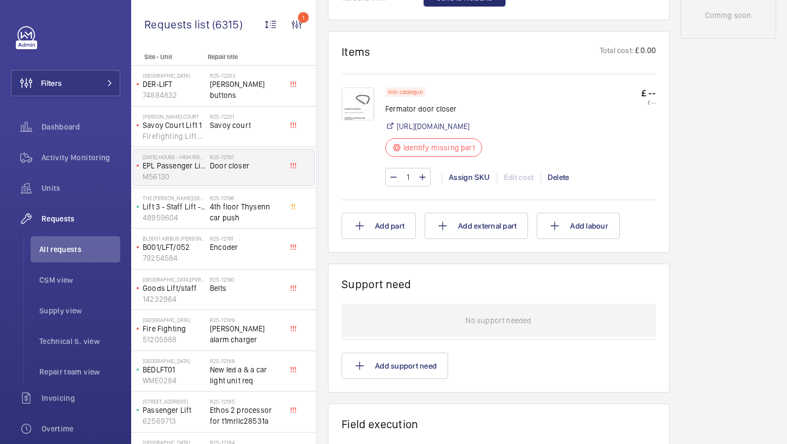
click at [366, 108] on img at bounding box center [357, 103] width 33 height 33
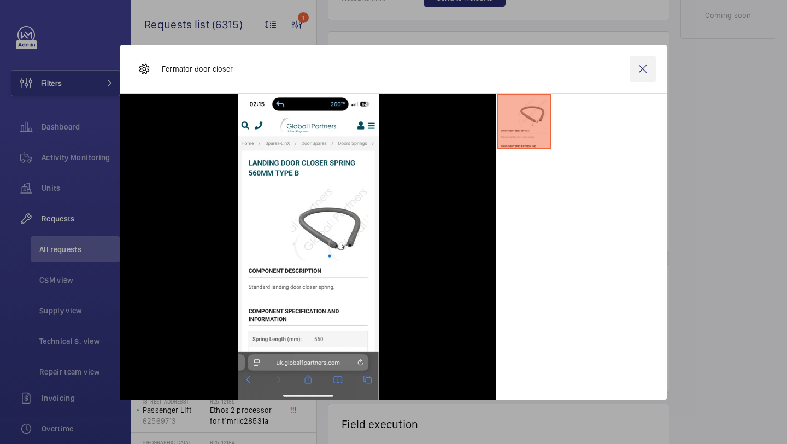
click at [631, 81] on wm-front-icon-button at bounding box center [642, 69] width 26 height 26
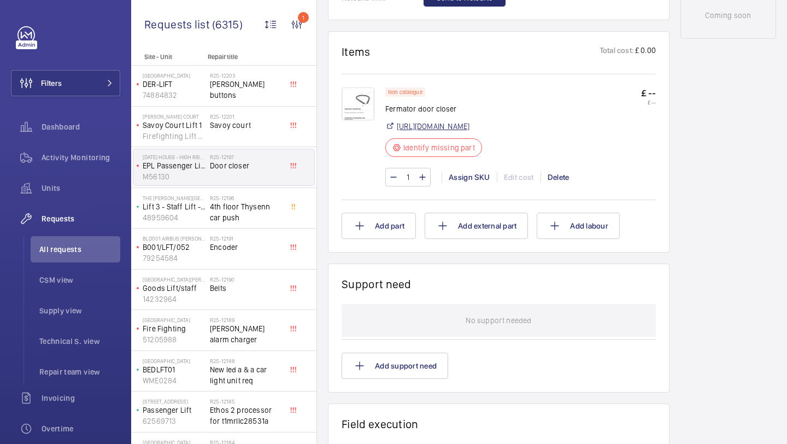
click at [463, 125] on link "[URL][DOMAIN_NAME]" at bounding box center [433, 126] width 73 height 11
